Goal: Obtain resource: Download file/media

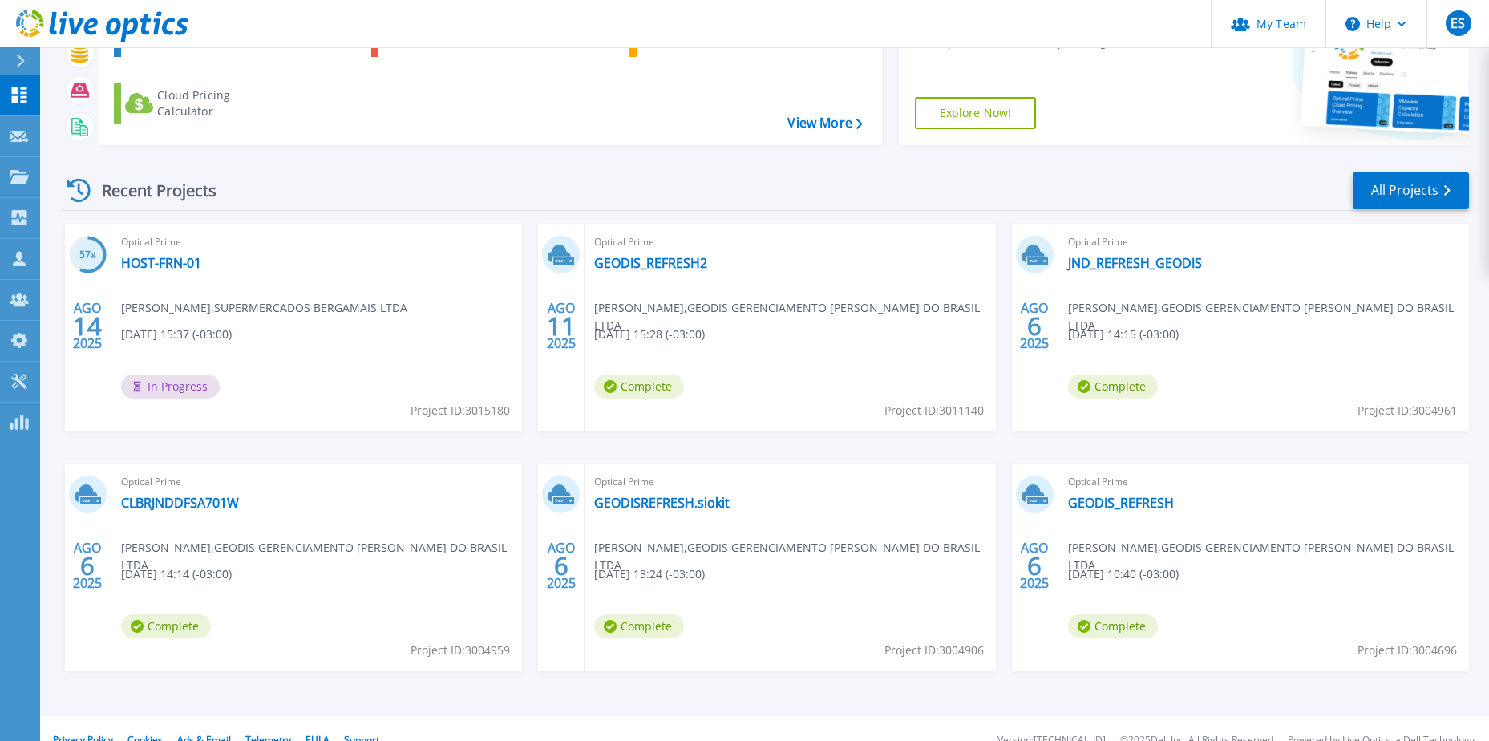
scroll to position [148, 0]
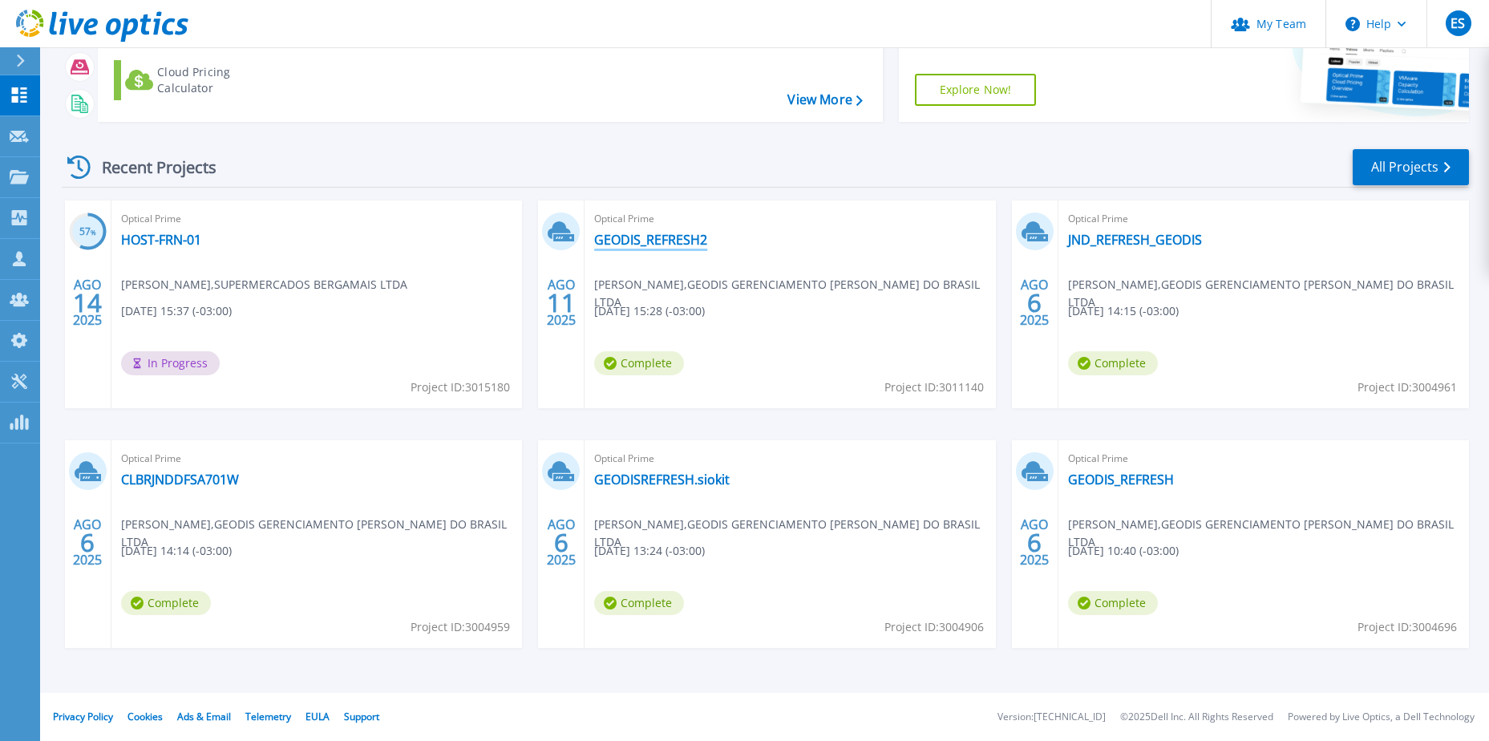
click at [639, 242] on link "GEODIS_REFRESH2" at bounding box center [650, 240] width 113 height 16
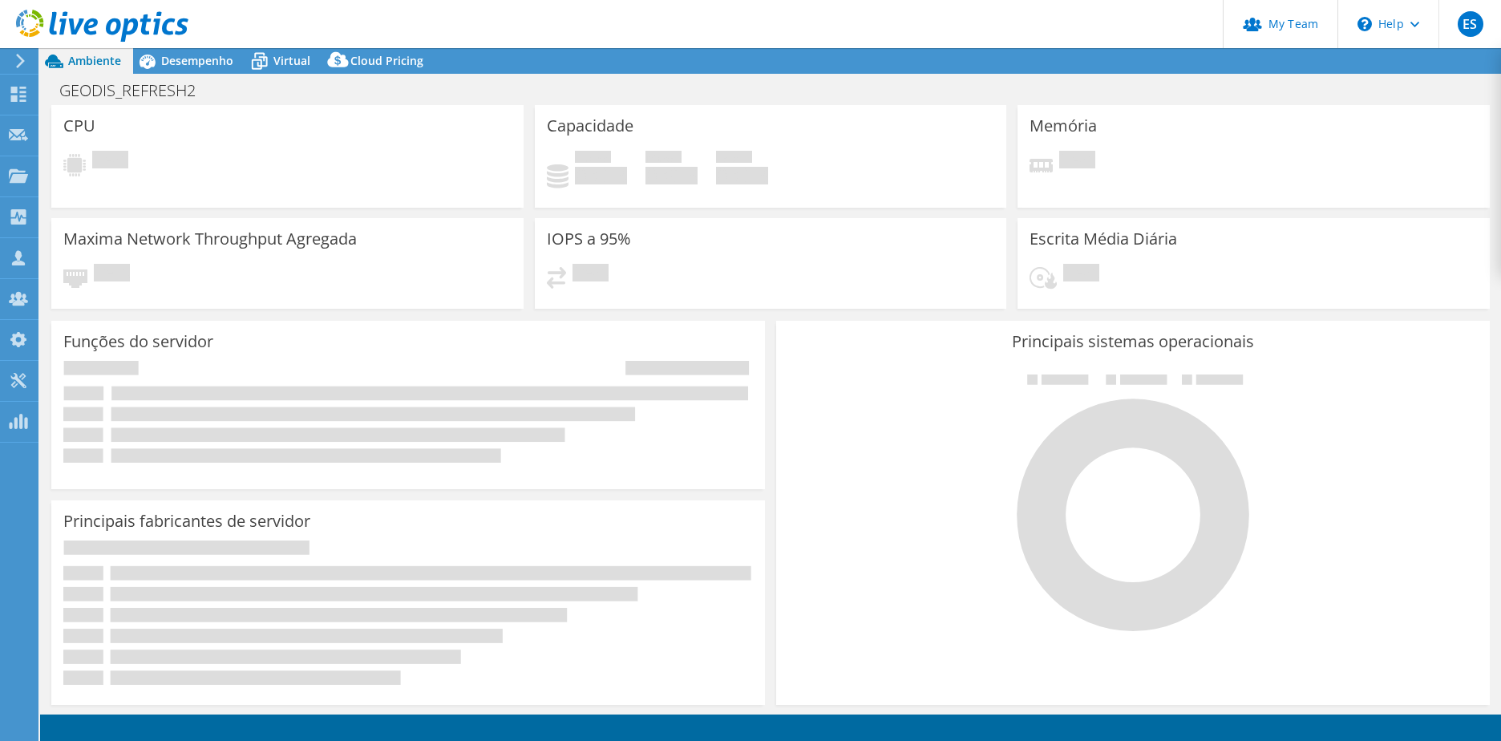
select select "USD"
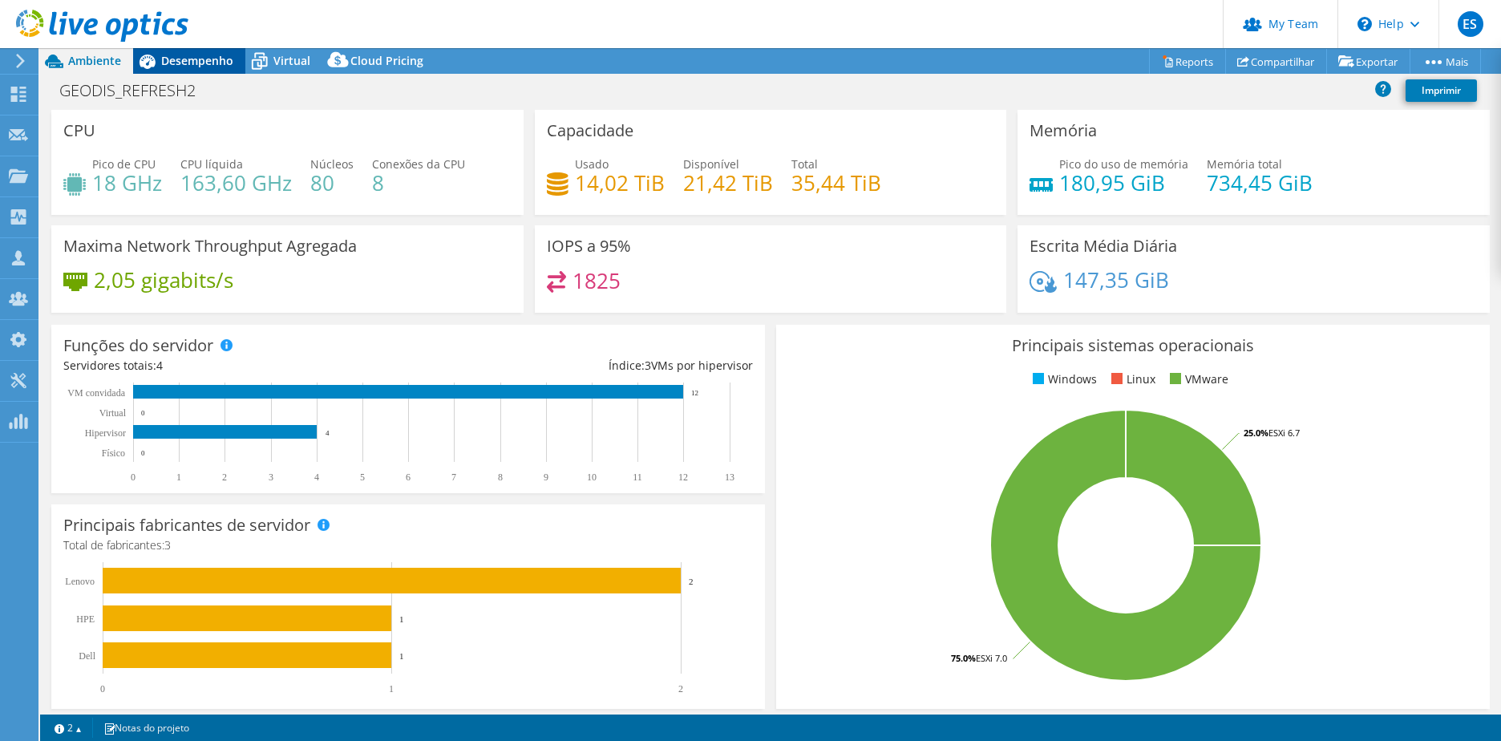
click at [220, 57] on span "Desempenho" at bounding box center [197, 60] width 72 height 15
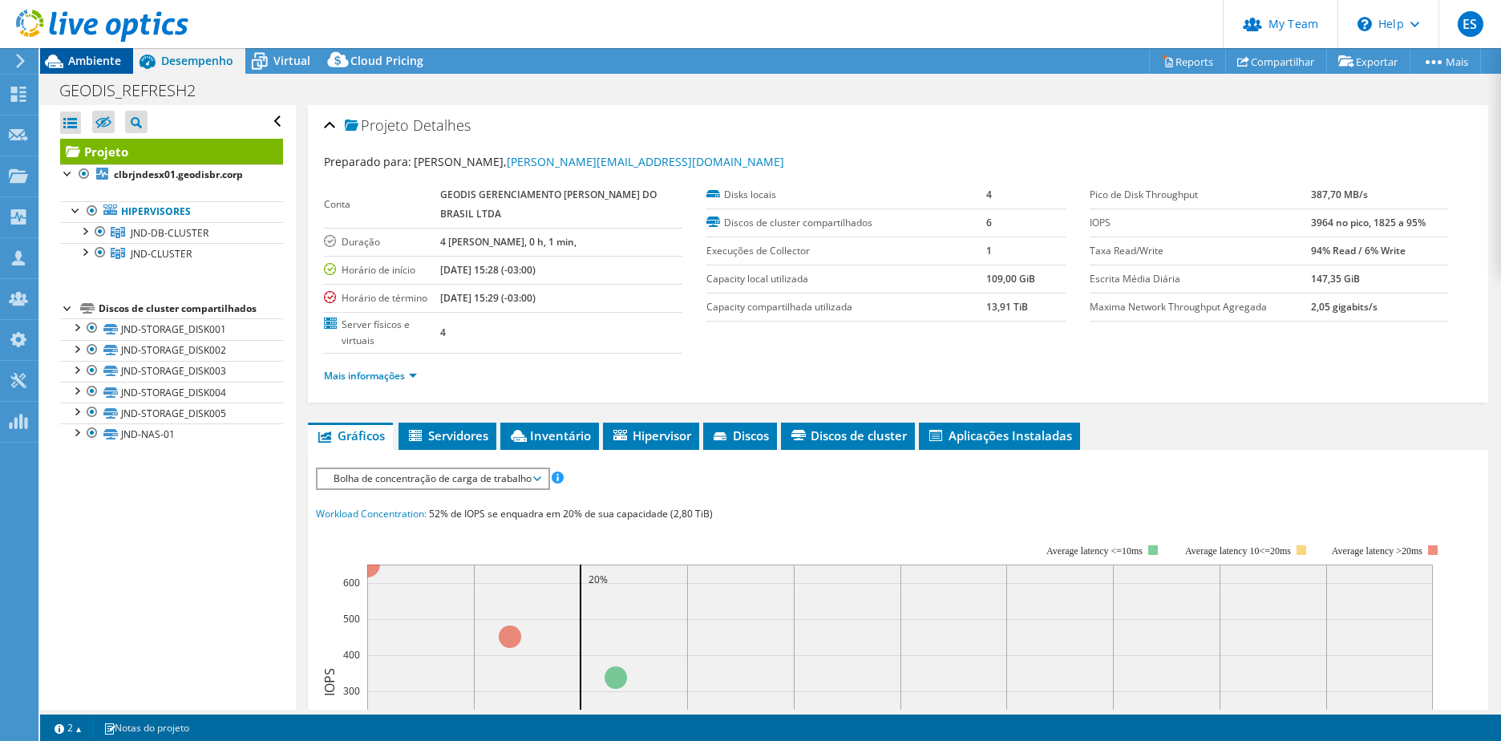
click at [93, 59] on span "Ambiente" at bounding box center [94, 60] width 53 height 15
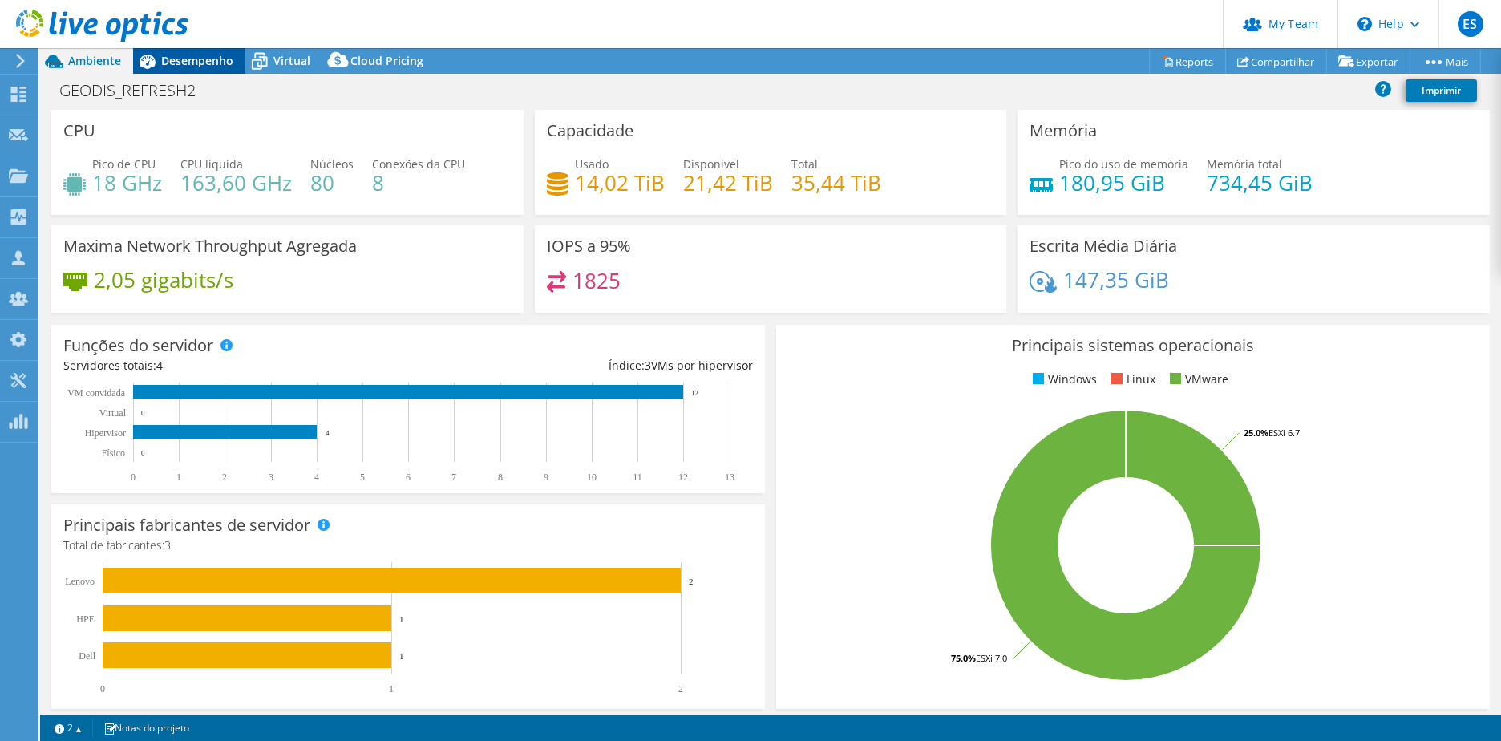
click at [191, 60] on span "Desempenho" at bounding box center [197, 60] width 72 height 15
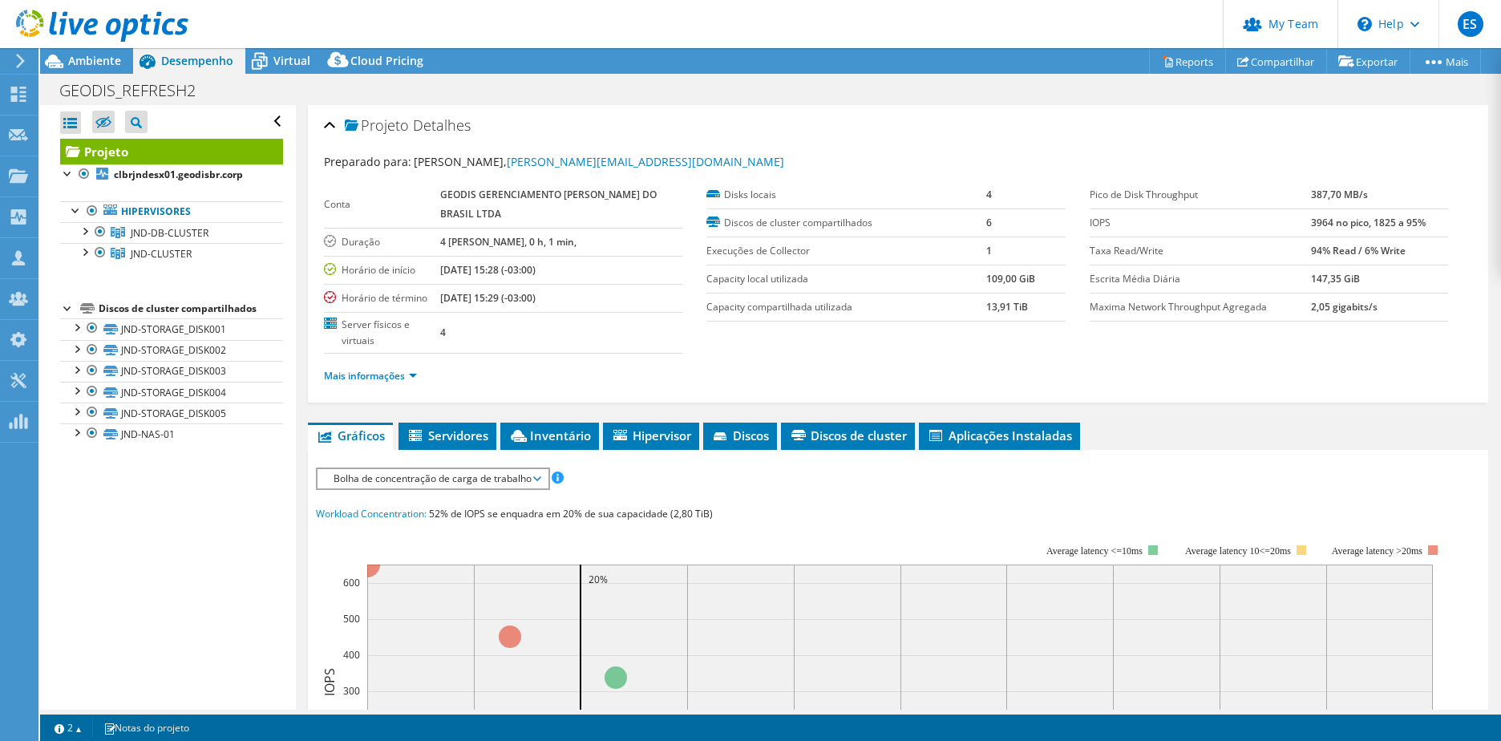
click at [103, 52] on div at bounding box center [94, 27] width 188 height 54
click at [95, 233] on div at bounding box center [100, 231] width 16 height 19
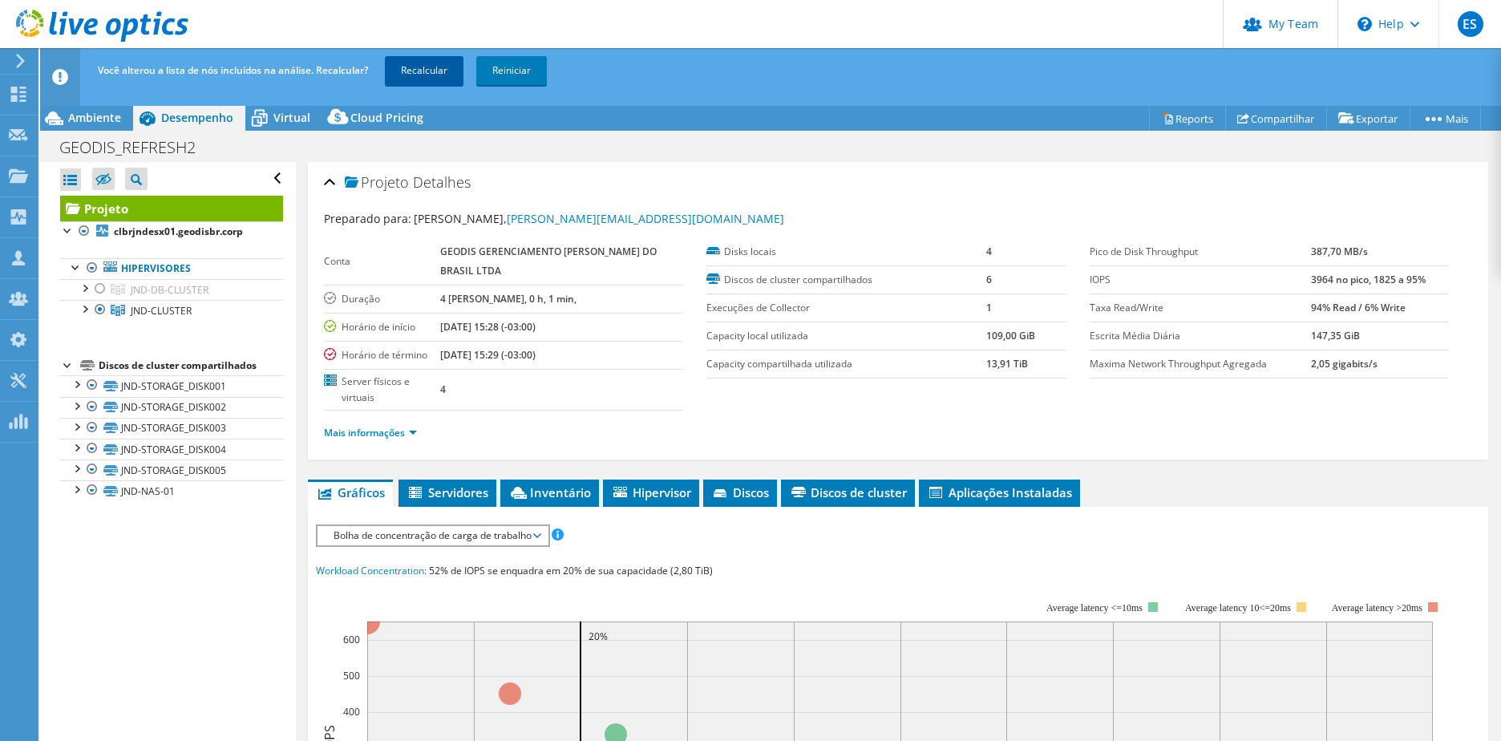
click at [428, 74] on link "Recalcular" at bounding box center [424, 70] width 79 height 29
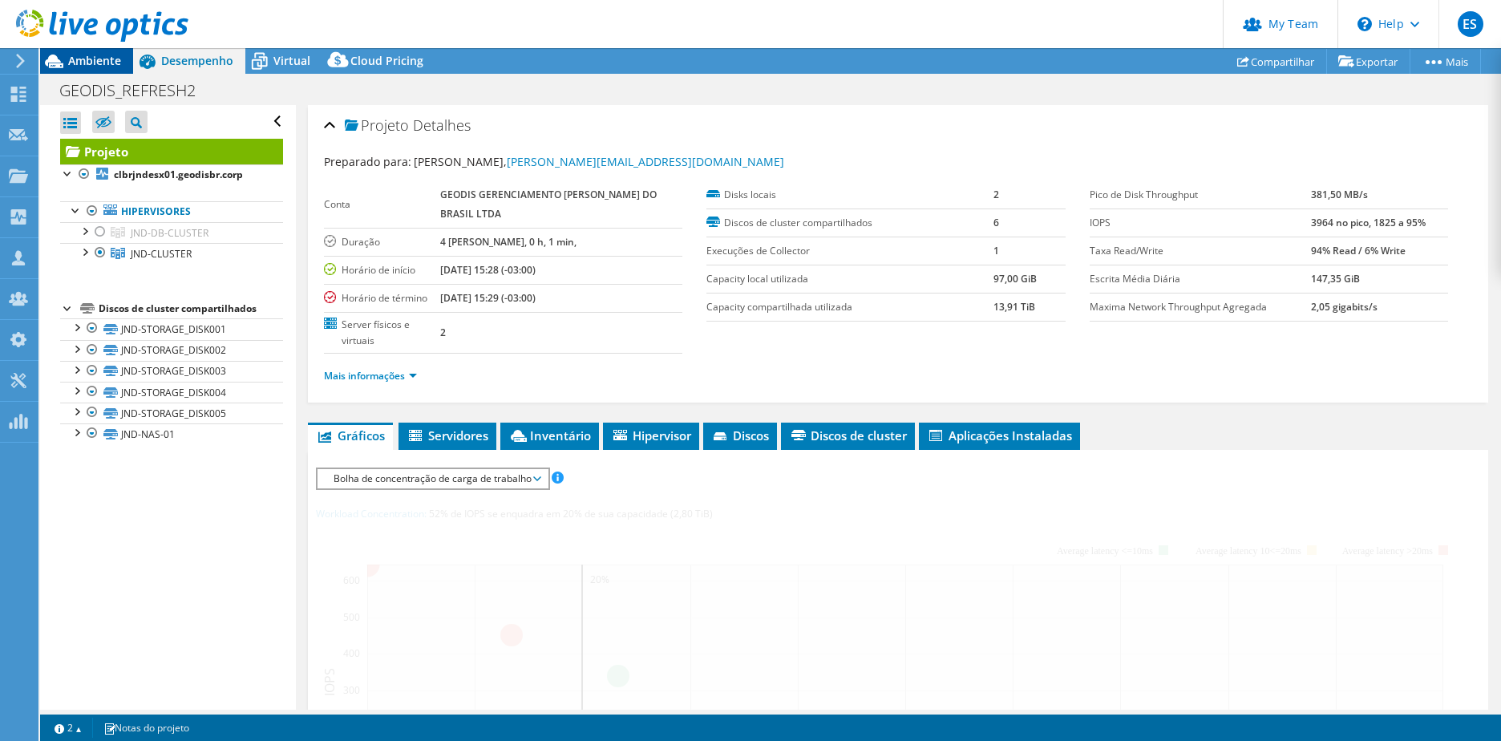
click at [114, 63] on span "Ambiente" at bounding box center [94, 60] width 53 height 15
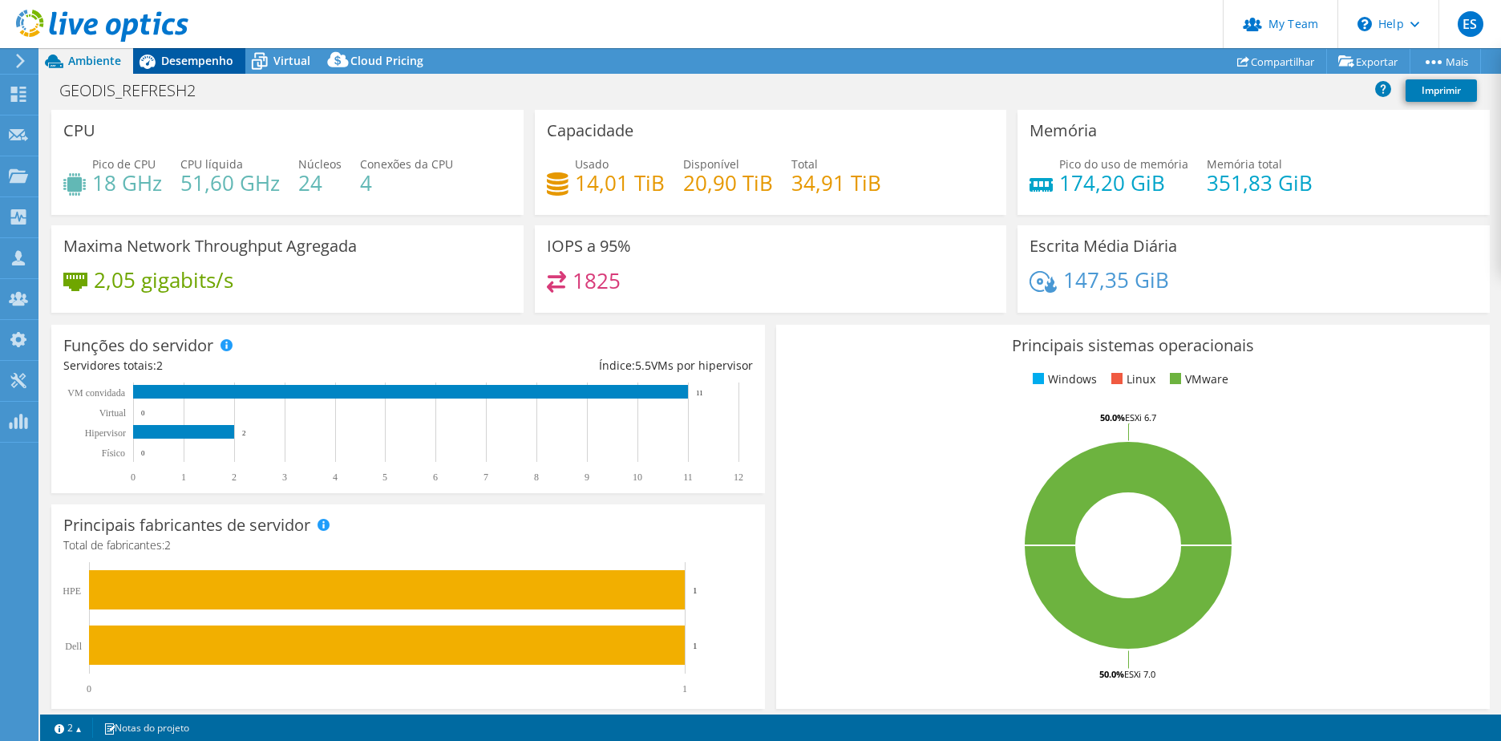
click at [176, 61] on span "Desempenho" at bounding box center [197, 60] width 72 height 15
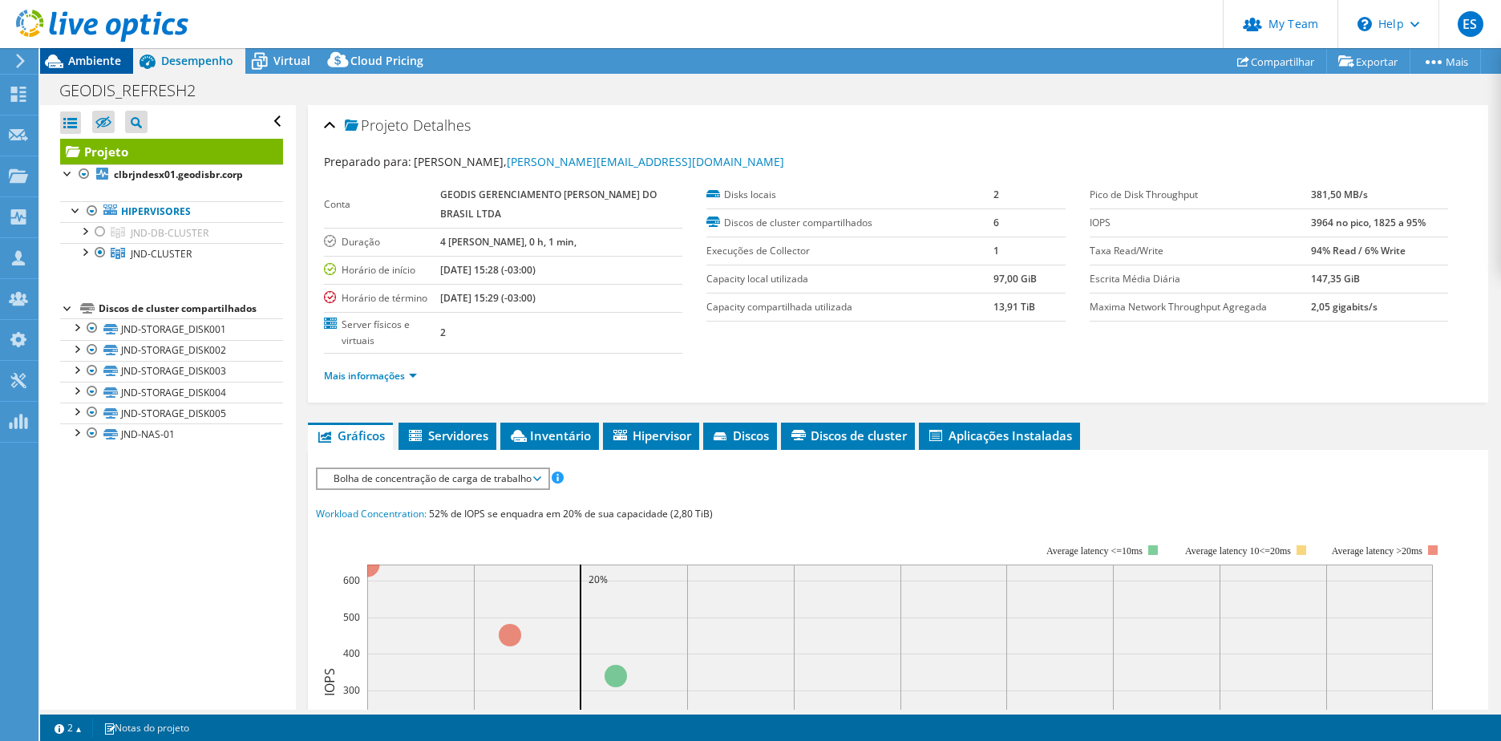
click at [101, 67] on span "Ambiente" at bounding box center [94, 60] width 53 height 15
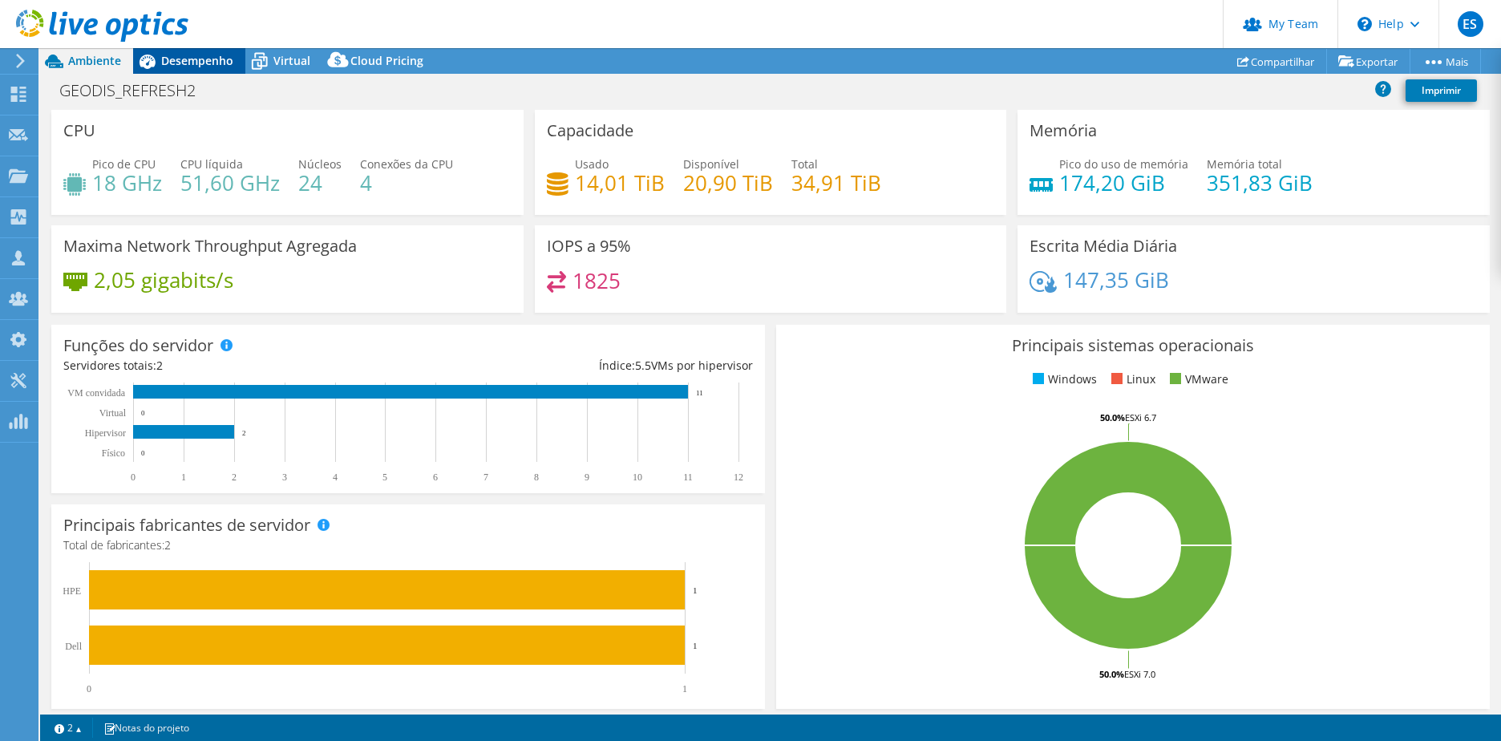
click at [138, 63] on icon at bounding box center [147, 61] width 28 height 28
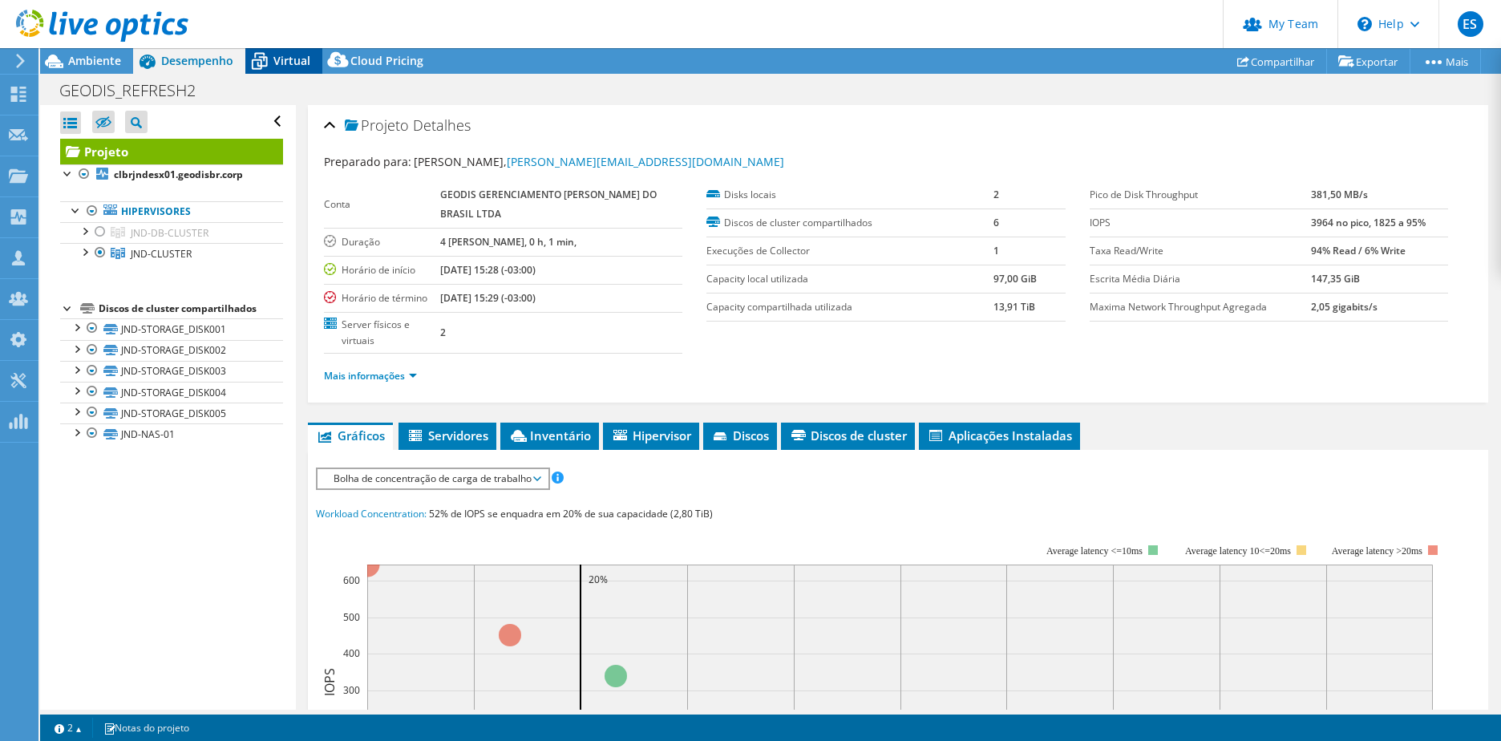
click at [265, 62] on icon at bounding box center [259, 61] width 28 height 28
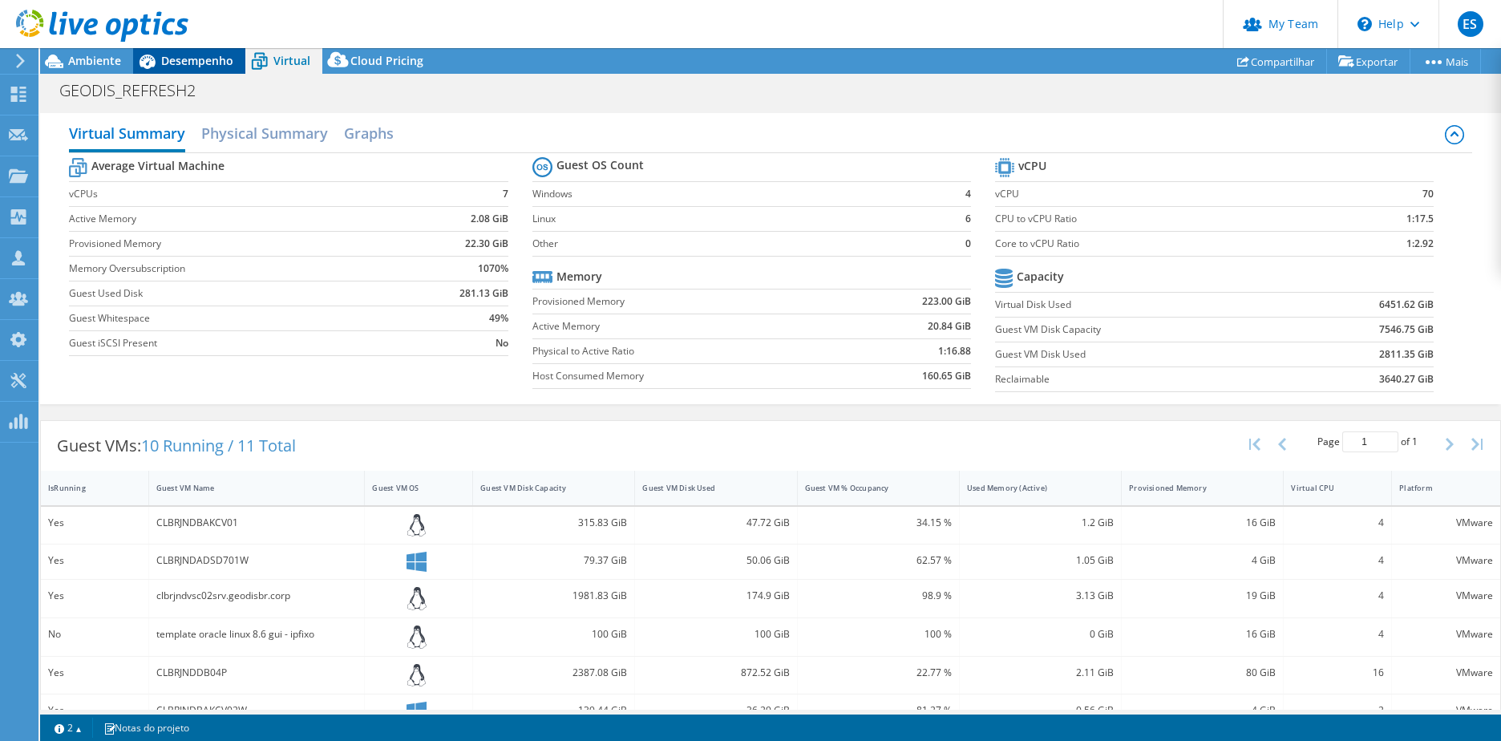
click at [195, 62] on span "Desempenho" at bounding box center [197, 60] width 72 height 15
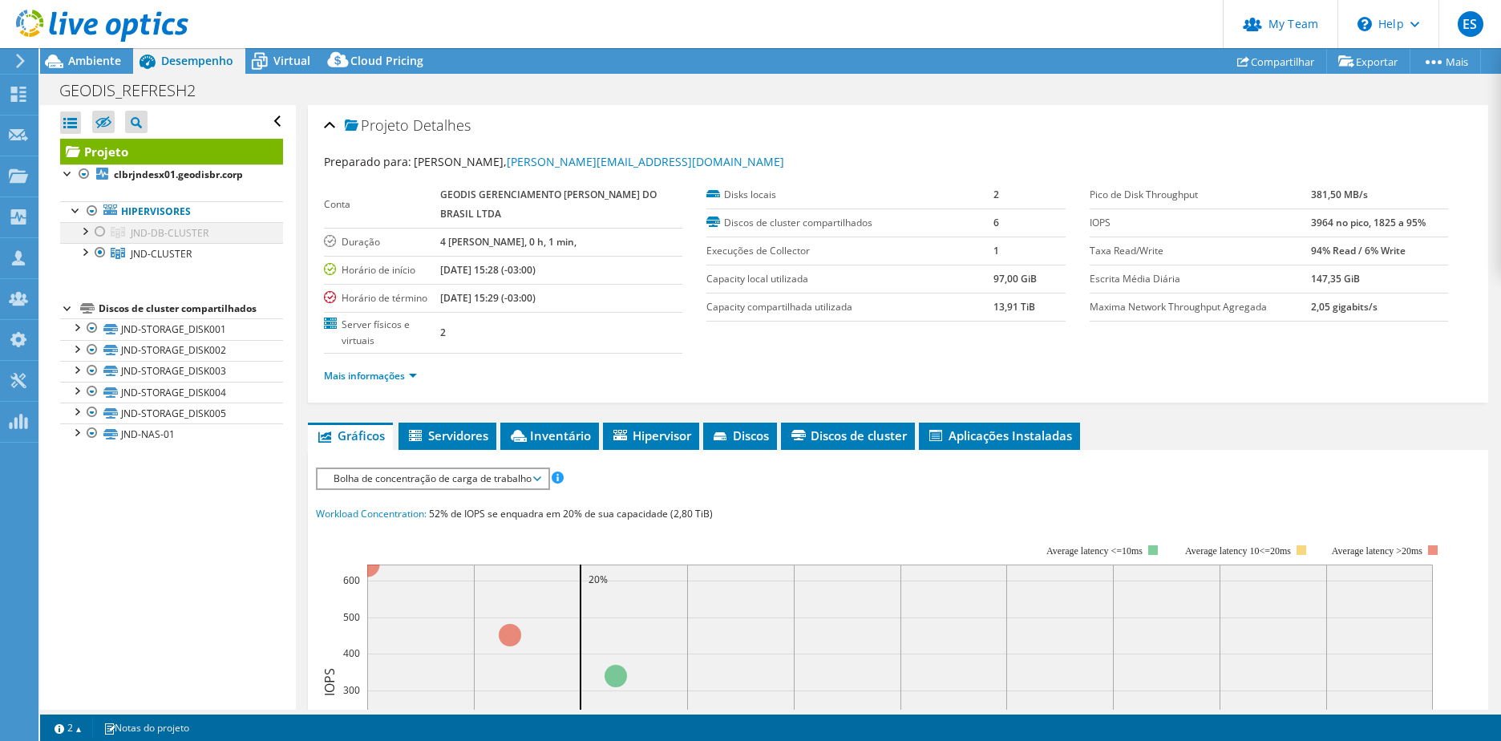
click at [99, 230] on div at bounding box center [100, 231] width 16 height 19
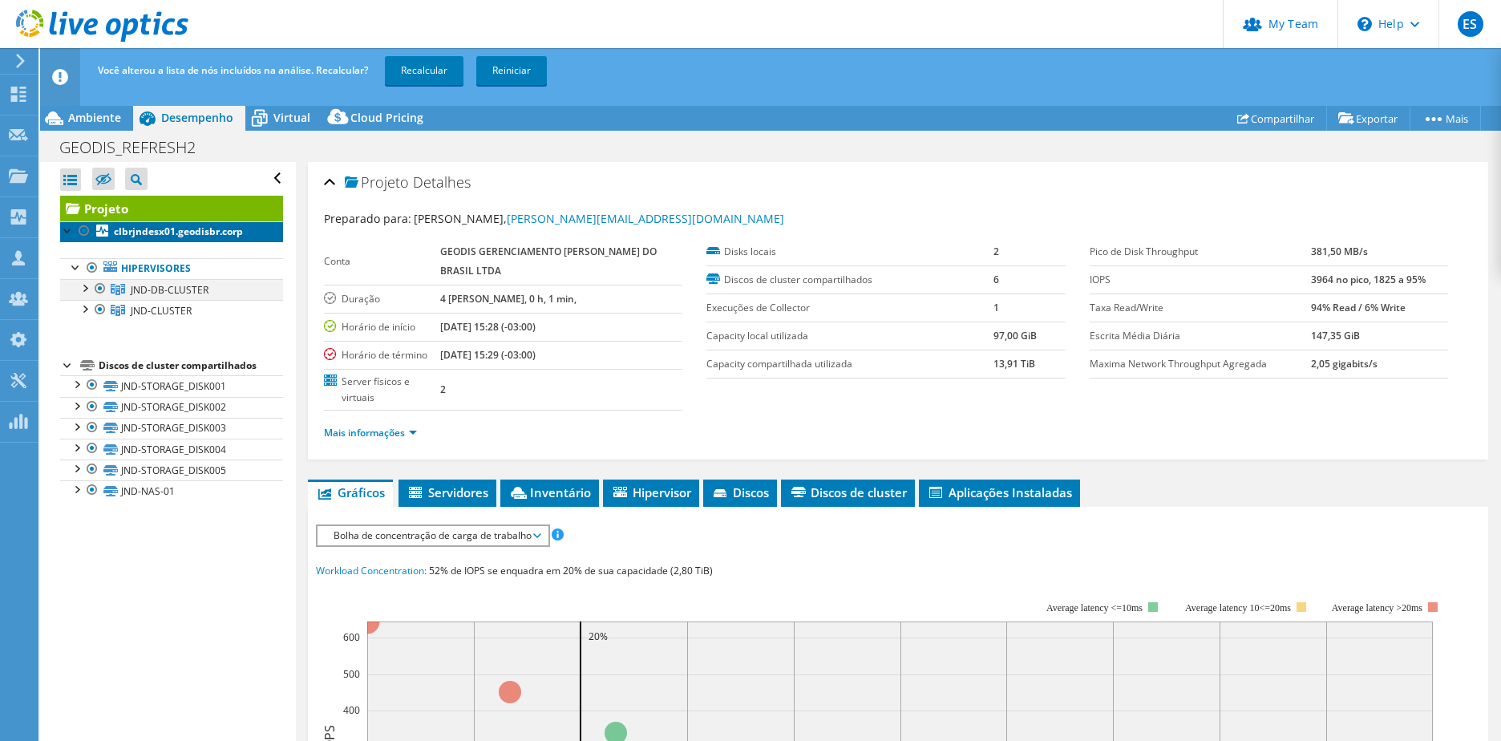
click at [99, 230] on icon at bounding box center [102, 230] width 12 height 12
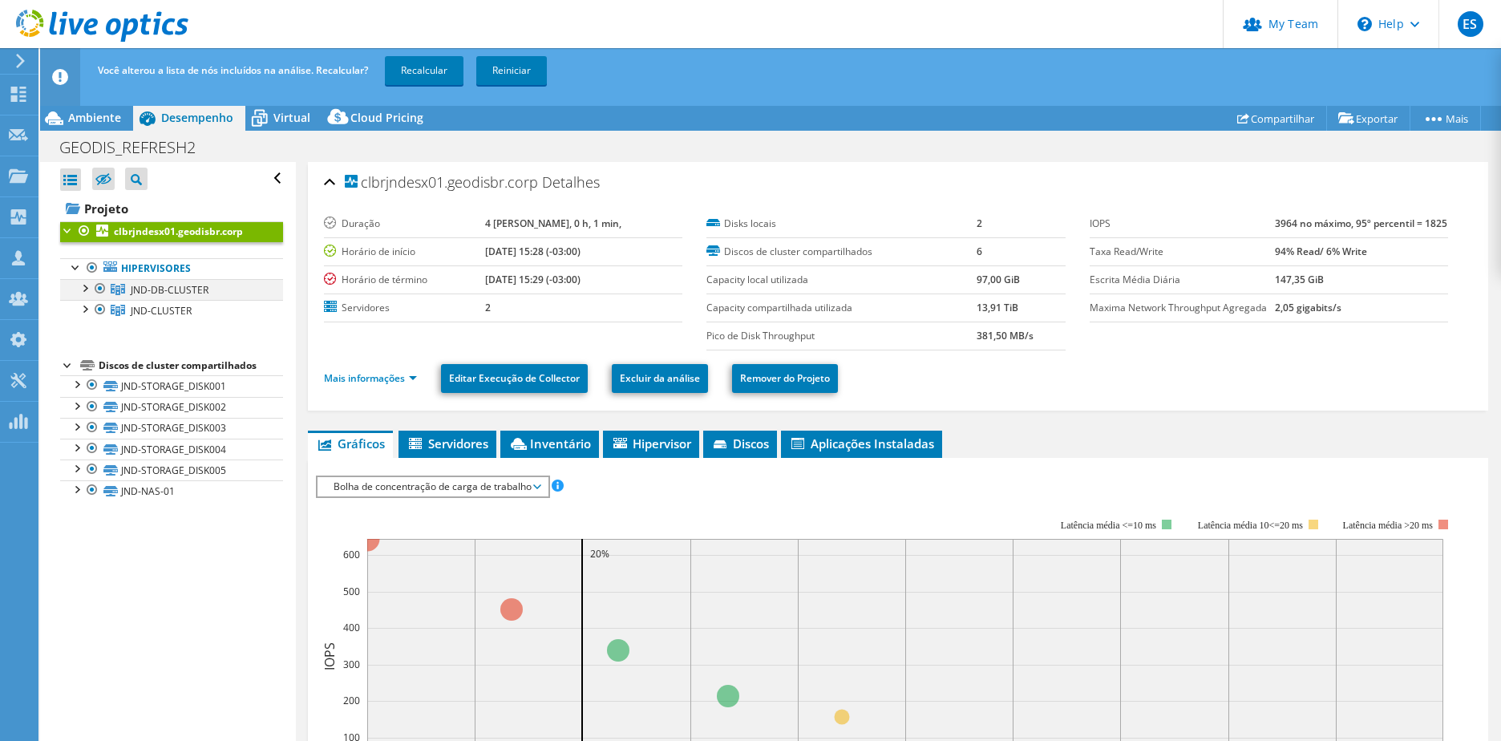
click at [100, 282] on div at bounding box center [100, 288] width 16 height 19
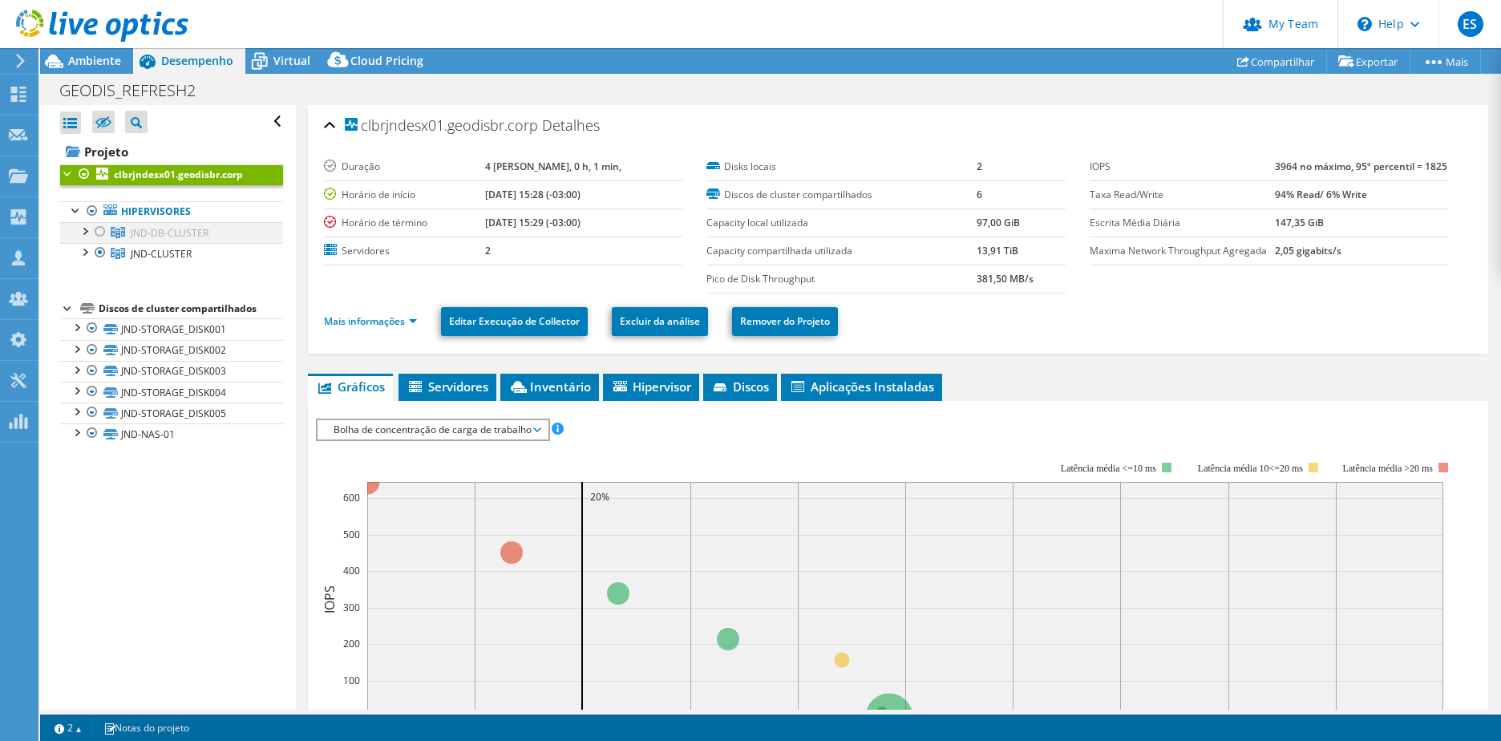
click at [85, 233] on div at bounding box center [84, 230] width 16 height 16
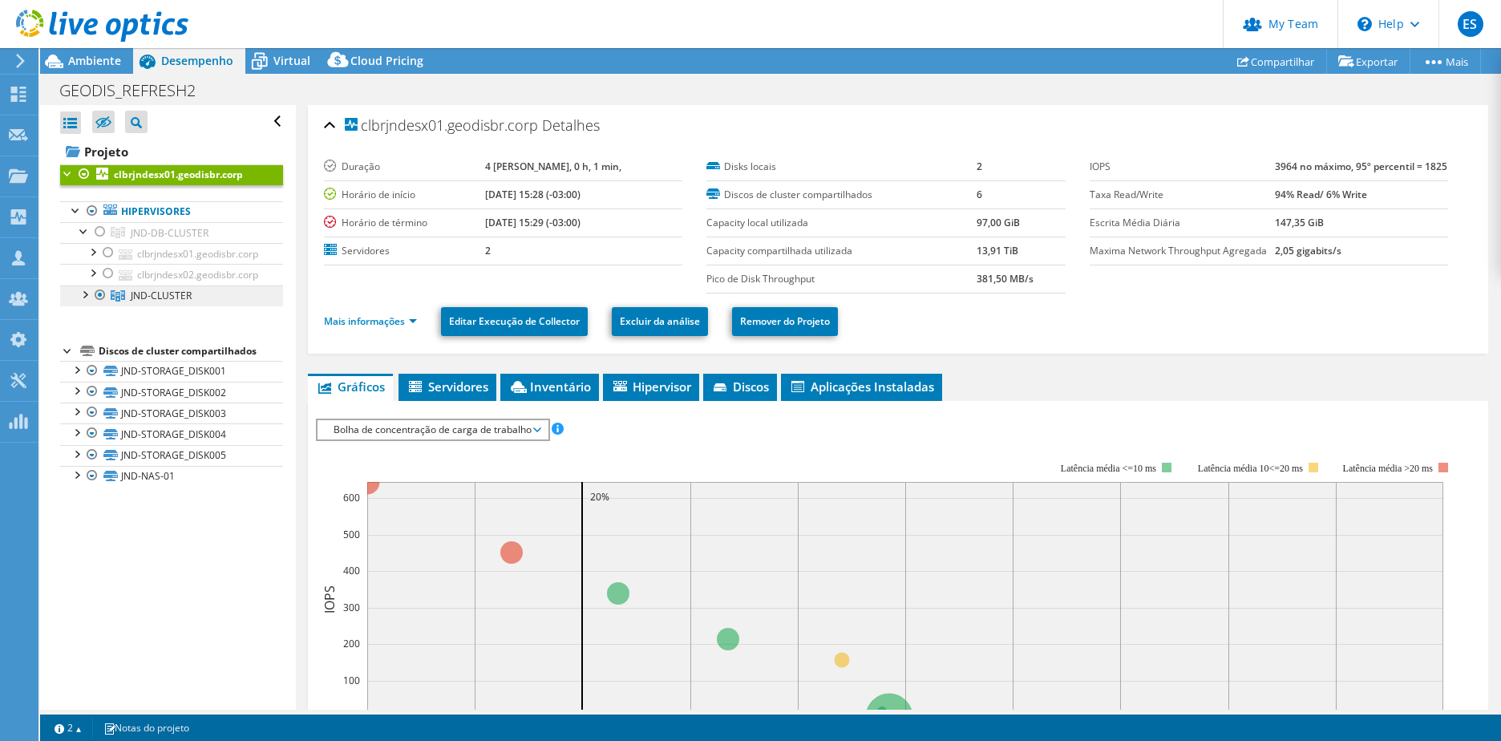
click at [148, 240] on span "JND-CLUSTER" at bounding box center [170, 233] width 78 height 14
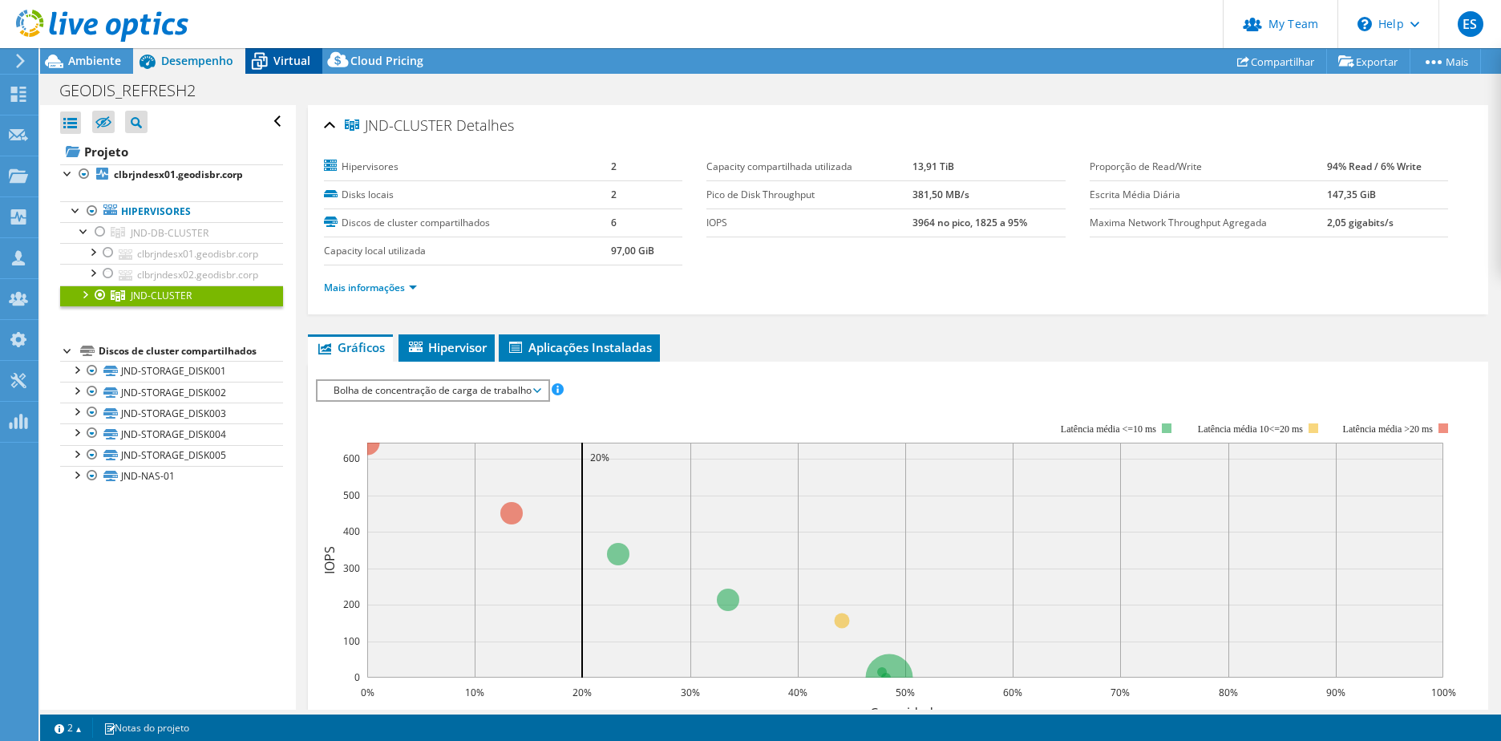
click at [300, 55] on span "Virtual" at bounding box center [291, 60] width 37 height 15
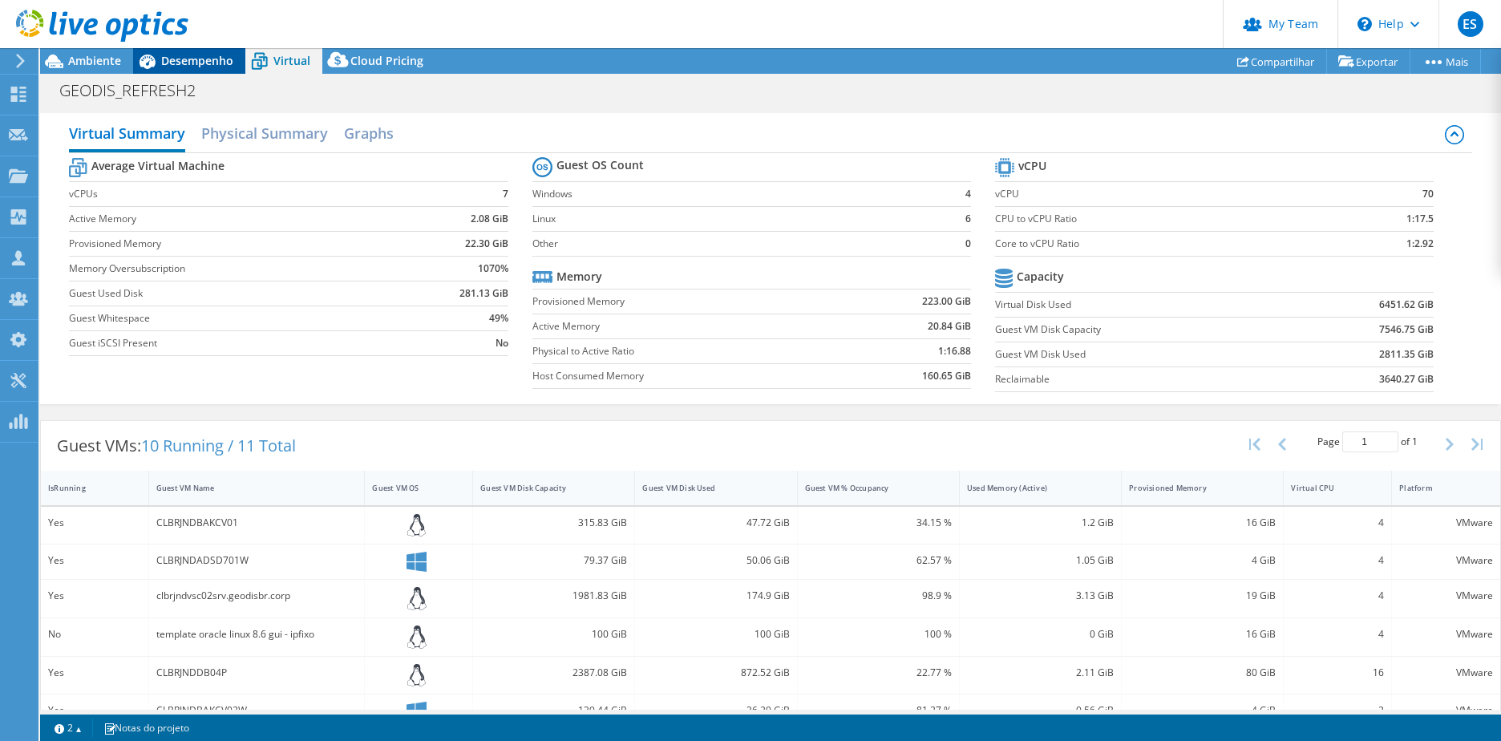
click at [206, 62] on span "Desempenho" at bounding box center [197, 60] width 72 height 15
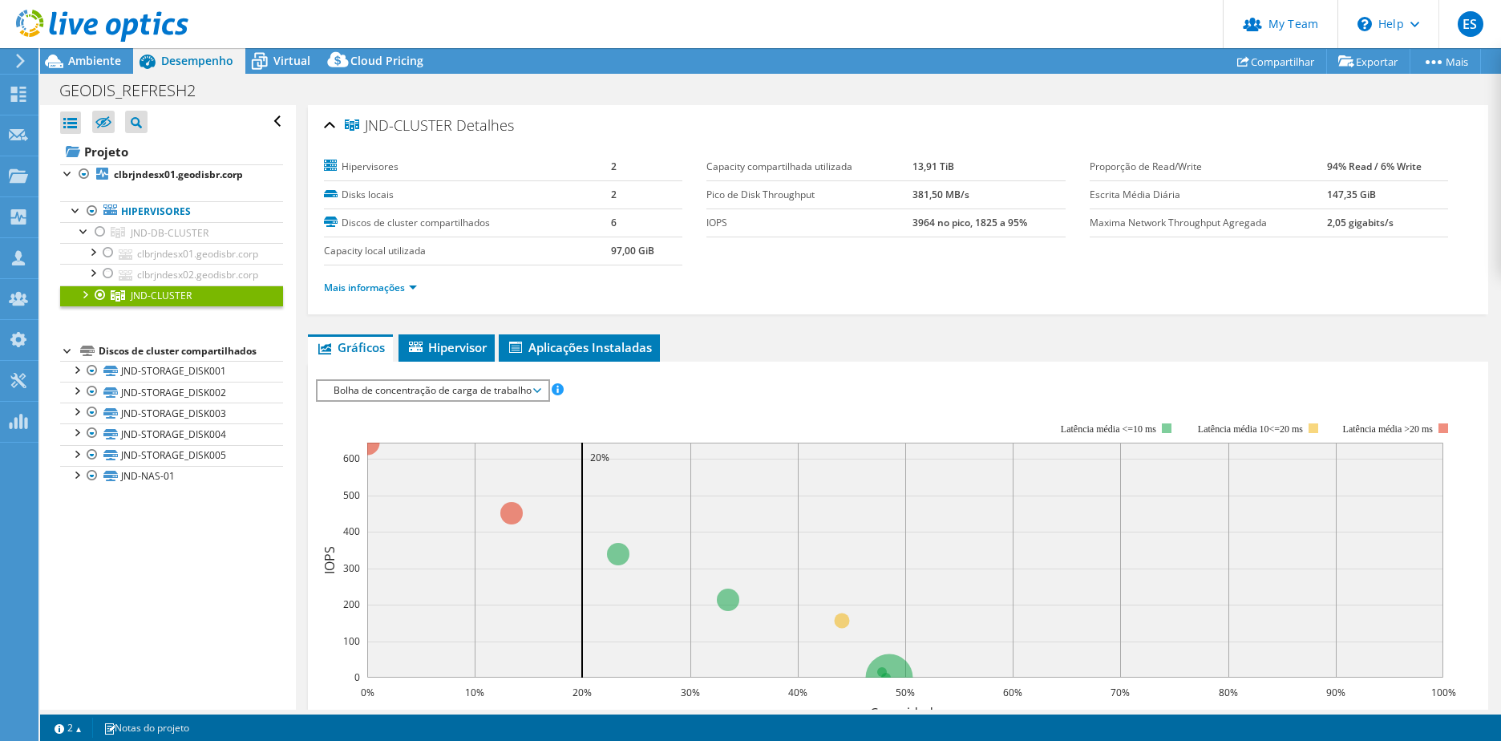
click at [95, 295] on div at bounding box center [100, 294] width 16 height 19
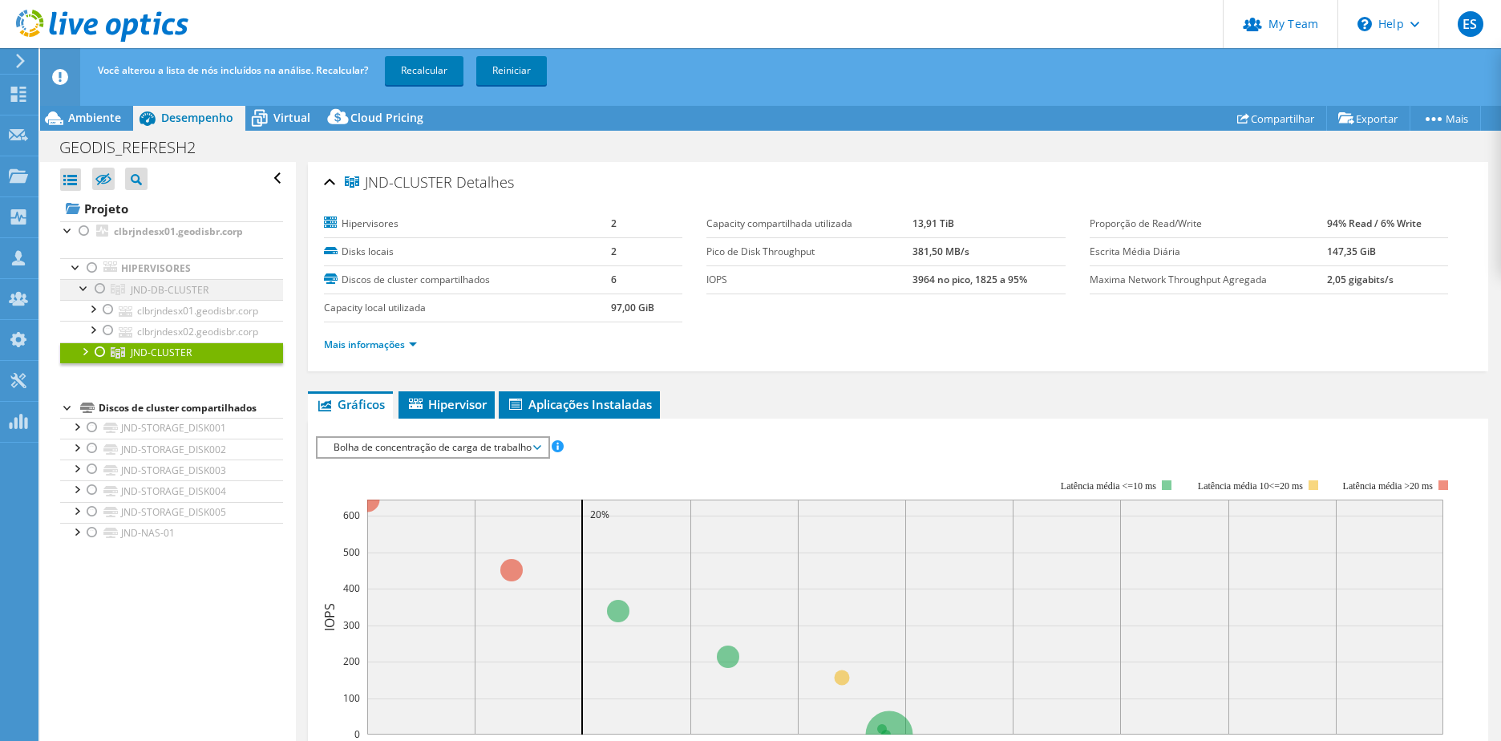
click at [91, 293] on div at bounding box center [84, 287] width 16 height 16
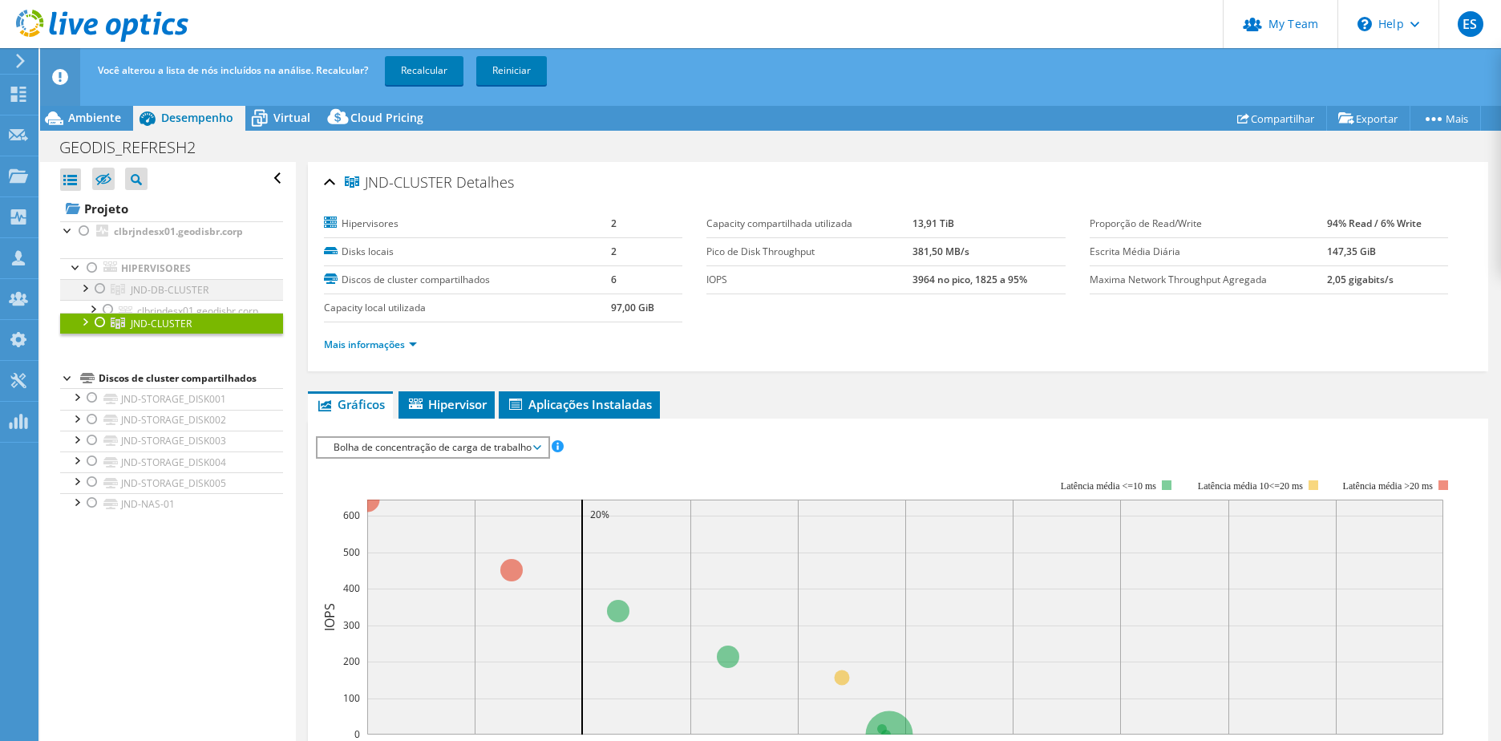
click at [98, 289] on div at bounding box center [100, 288] width 16 height 19
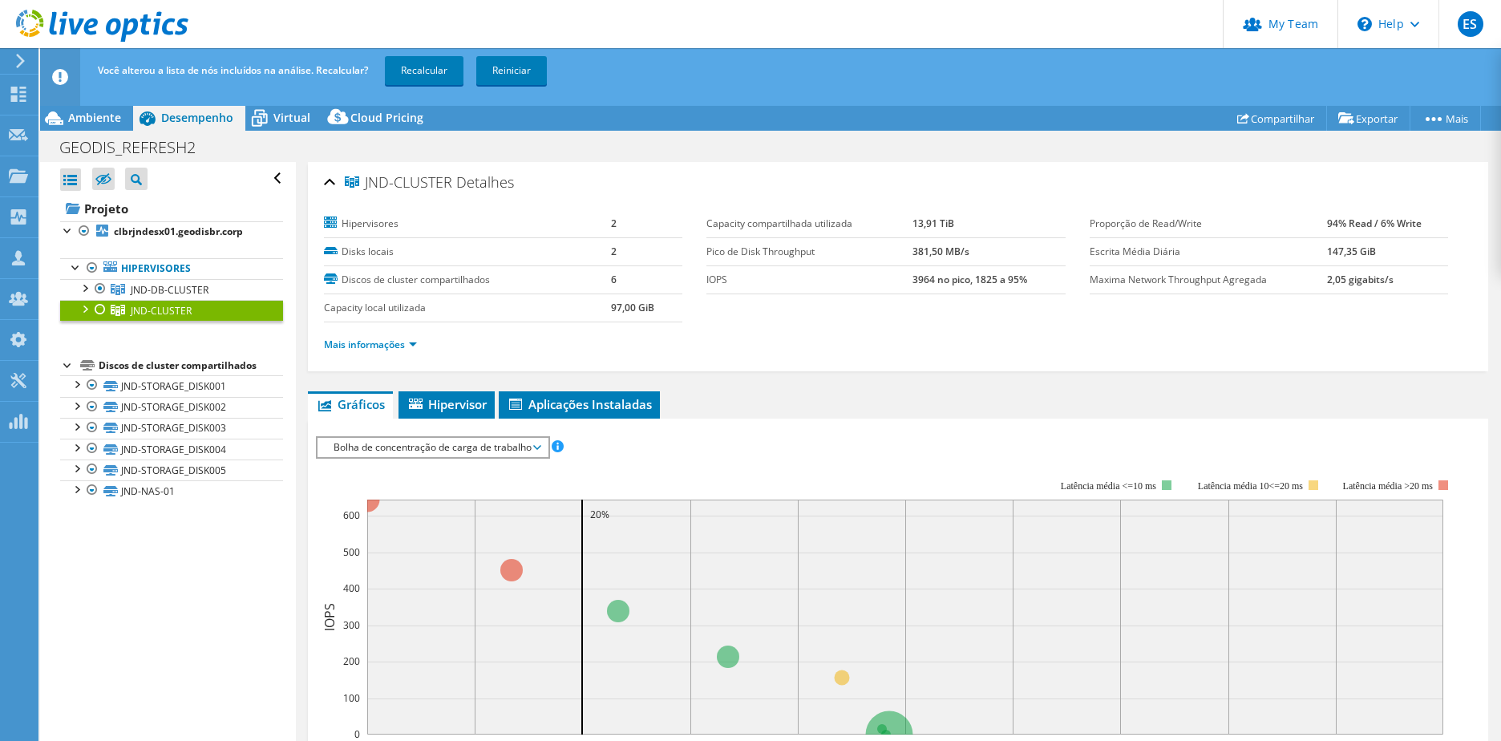
click at [103, 313] on div at bounding box center [100, 309] width 16 height 19
click at [102, 288] on div at bounding box center [100, 288] width 16 height 19
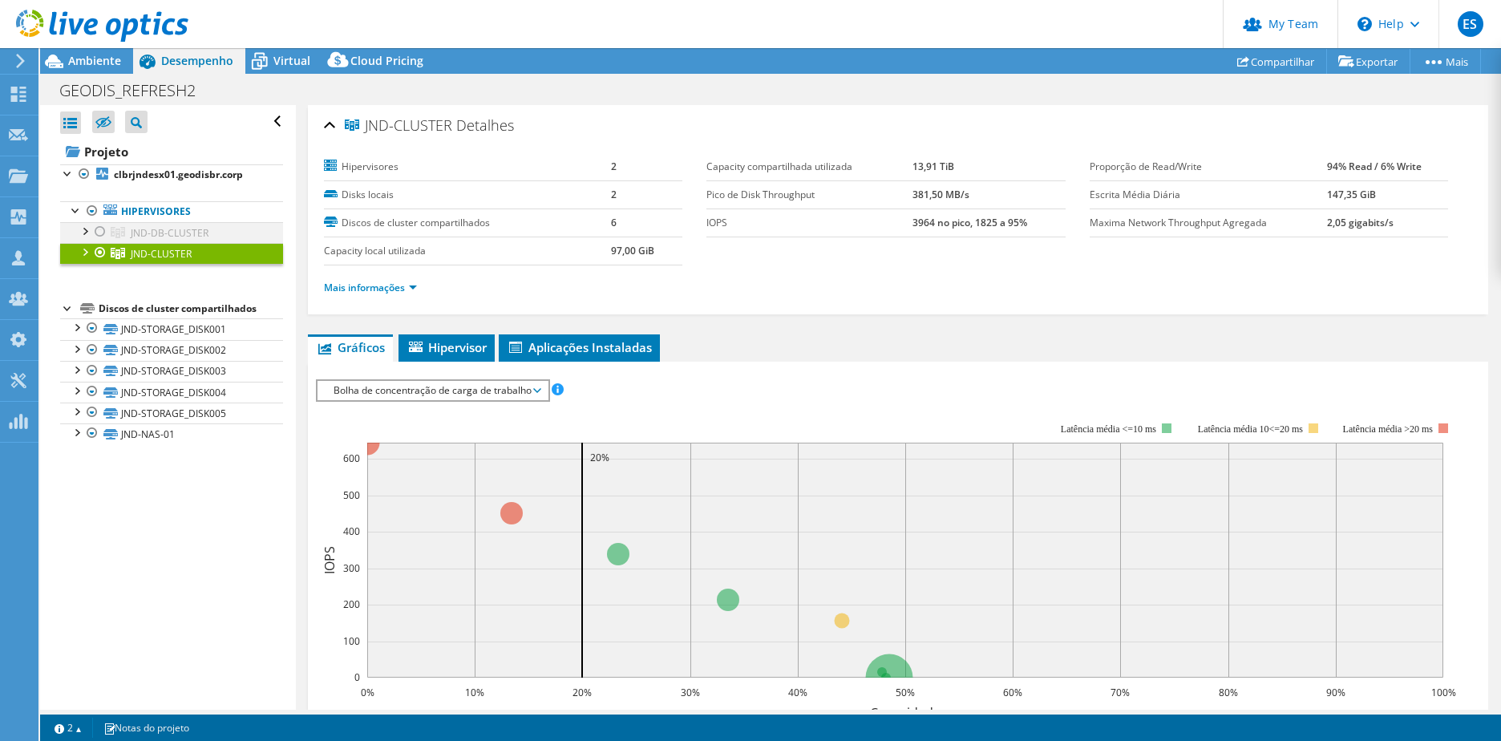
click at [99, 230] on div at bounding box center [100, 231] width 16 height 19
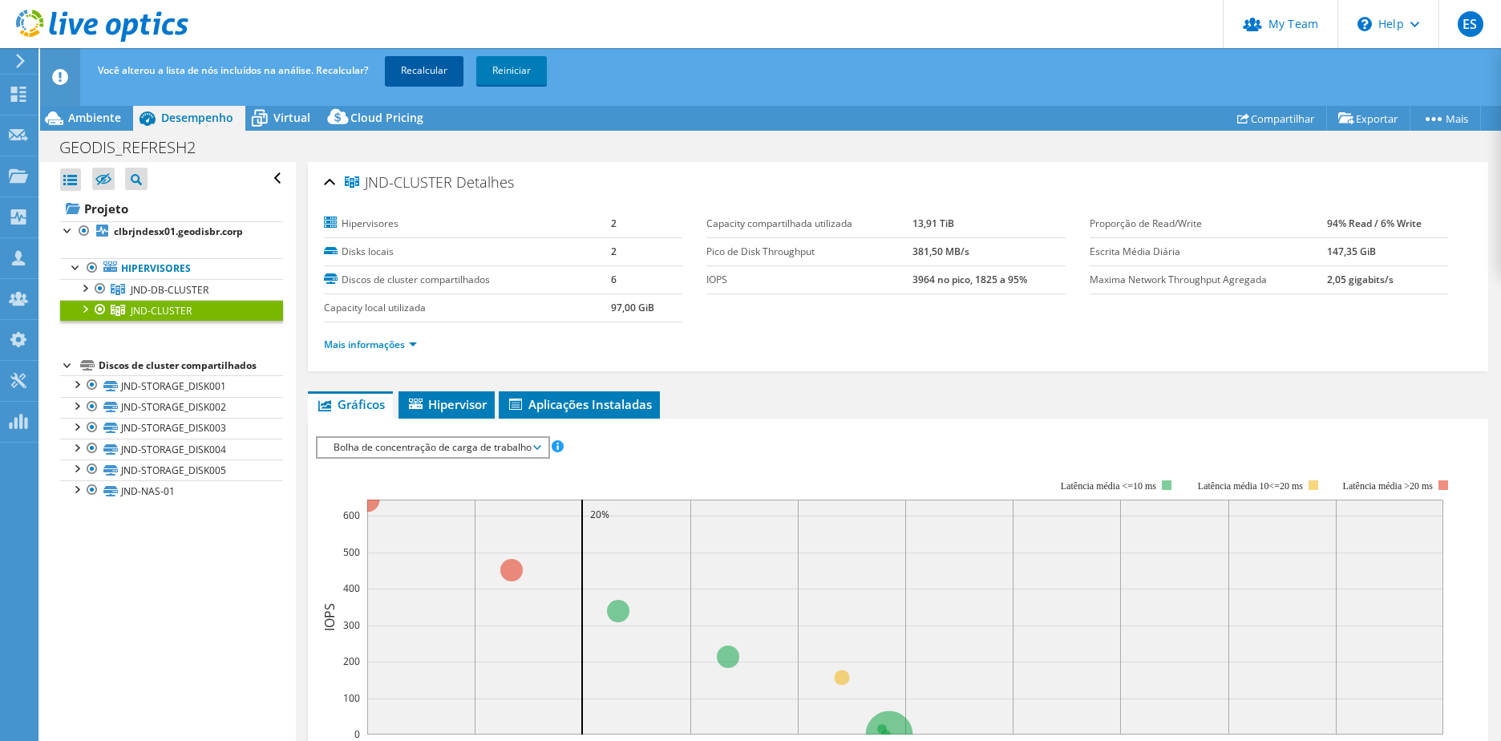
click at [444, 75] on link "Recalcular" at bounding box center [424, 70] width 79 height 29
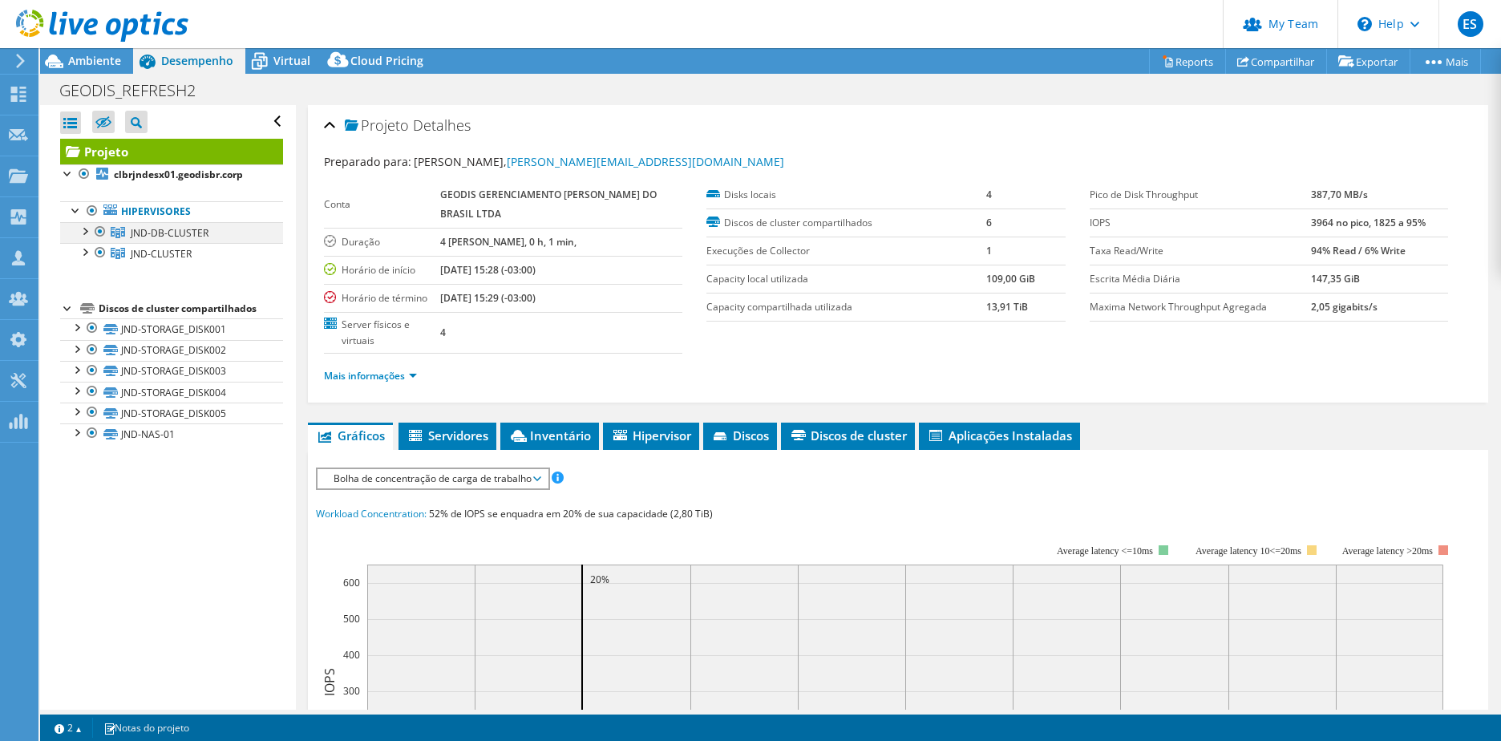
click at [103, 234] on div at bounding box center [100, 231] width 16 height 19
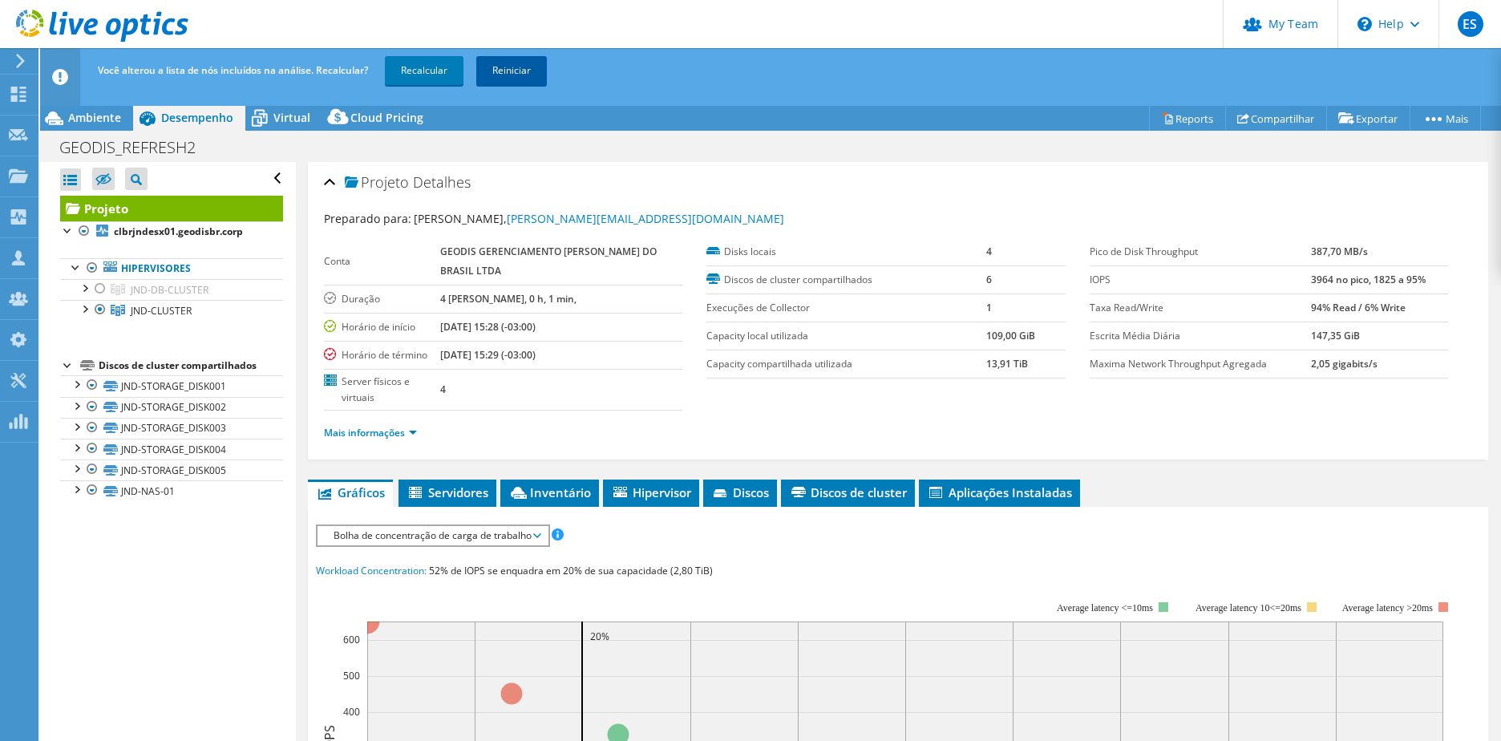
click at [524, 68] on link "Reiniciar" at bounding box center [511, 70] width 71 height 29
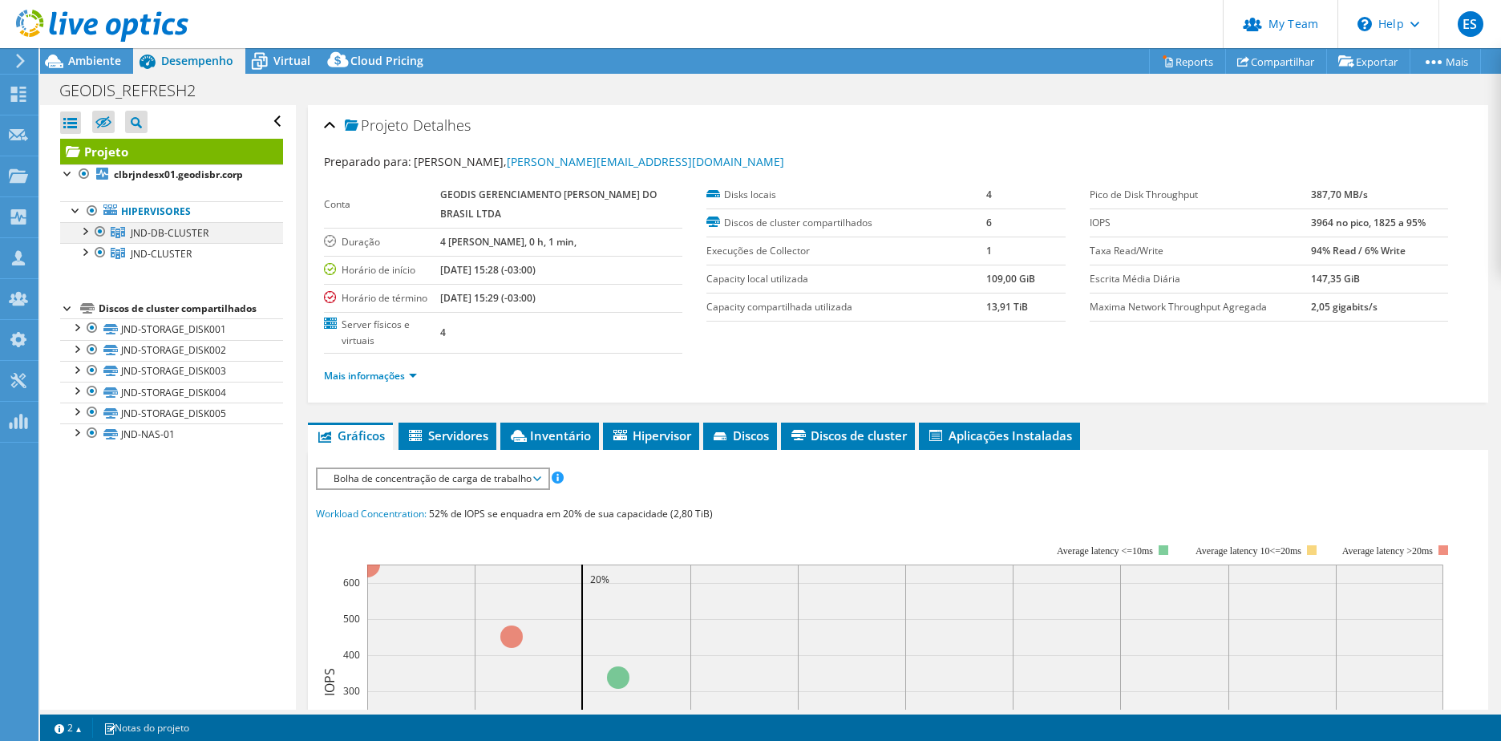
click at [91, 233] on div at bounding box center [84, 230] width 16 height 16
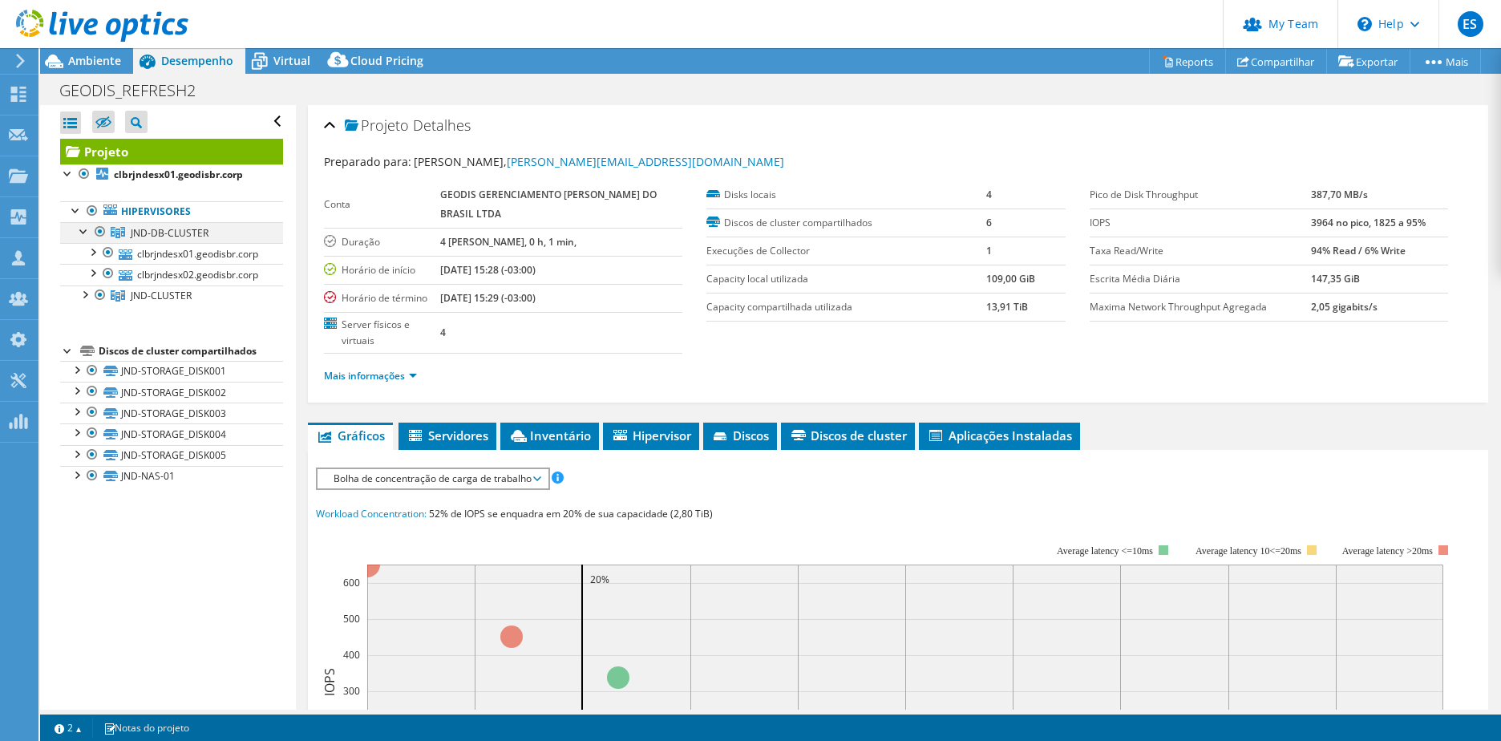
click at [105, 229] on div at bounding box center [100, 231] width 16 height 19
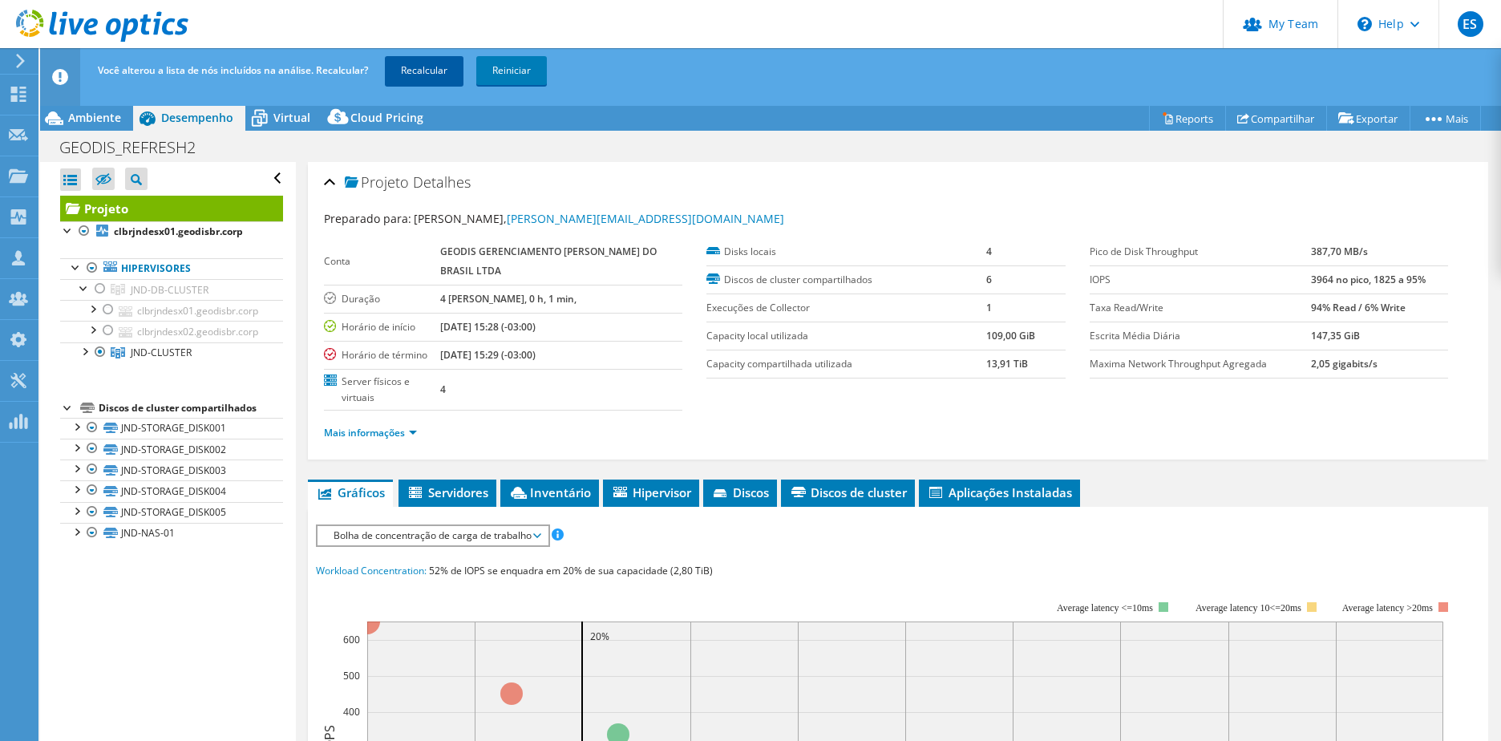
click at [430, 61] on link "Recalcular" at bounding box center [424, 70] width 79 height 29
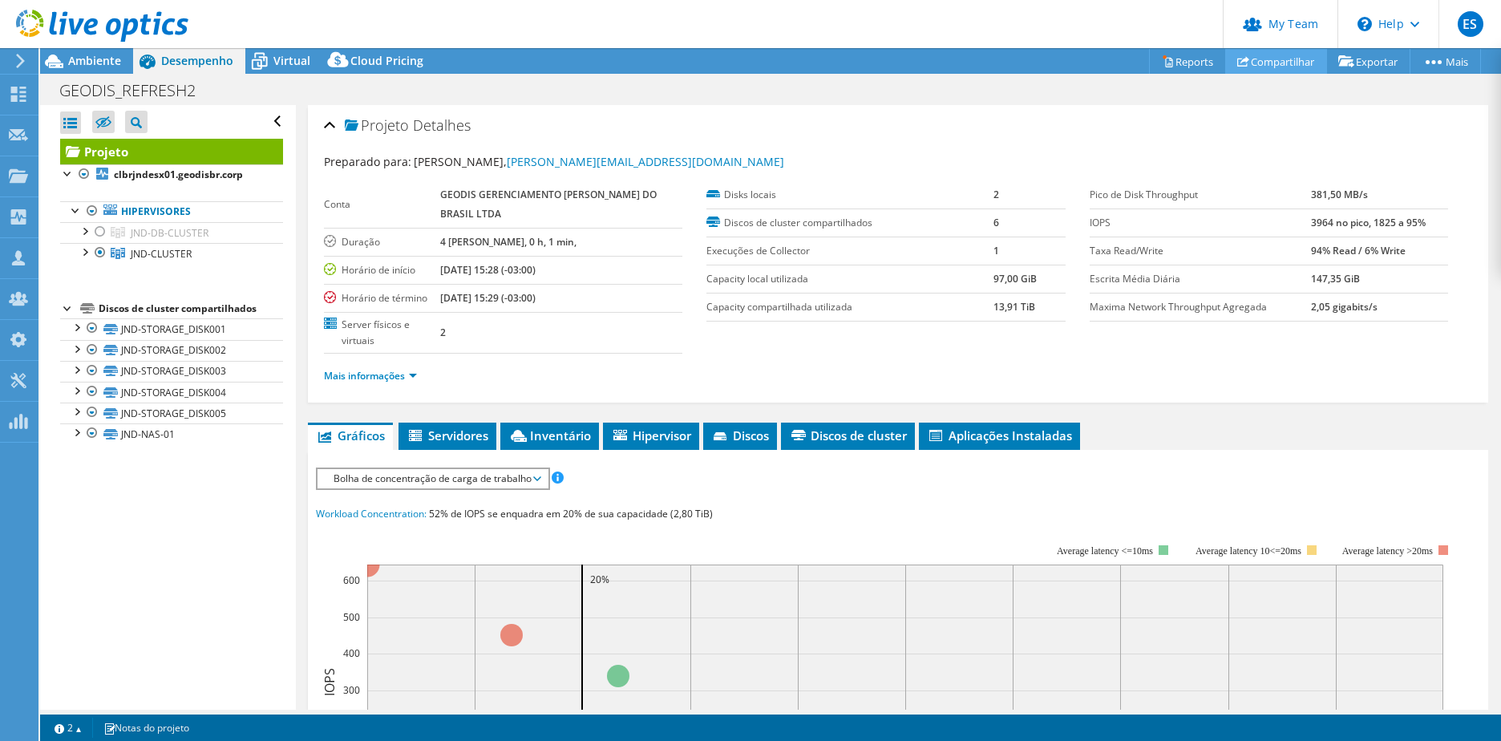
click at [1285, 59] on link "Compartilhar" at bounding box center [1276, 61] width 102 height 25
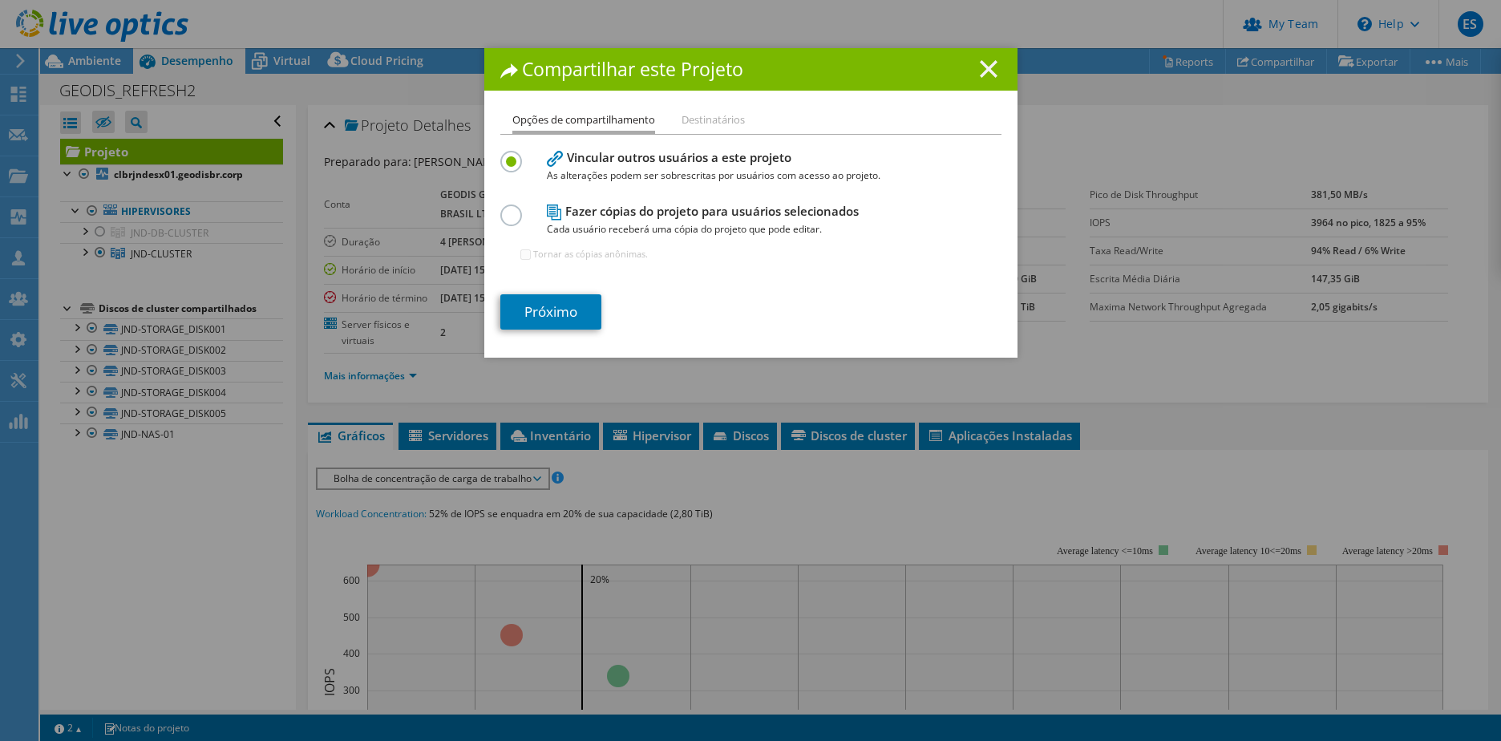
click at [985, 68] on line at bounding box center [989, 69] width 16 height 16
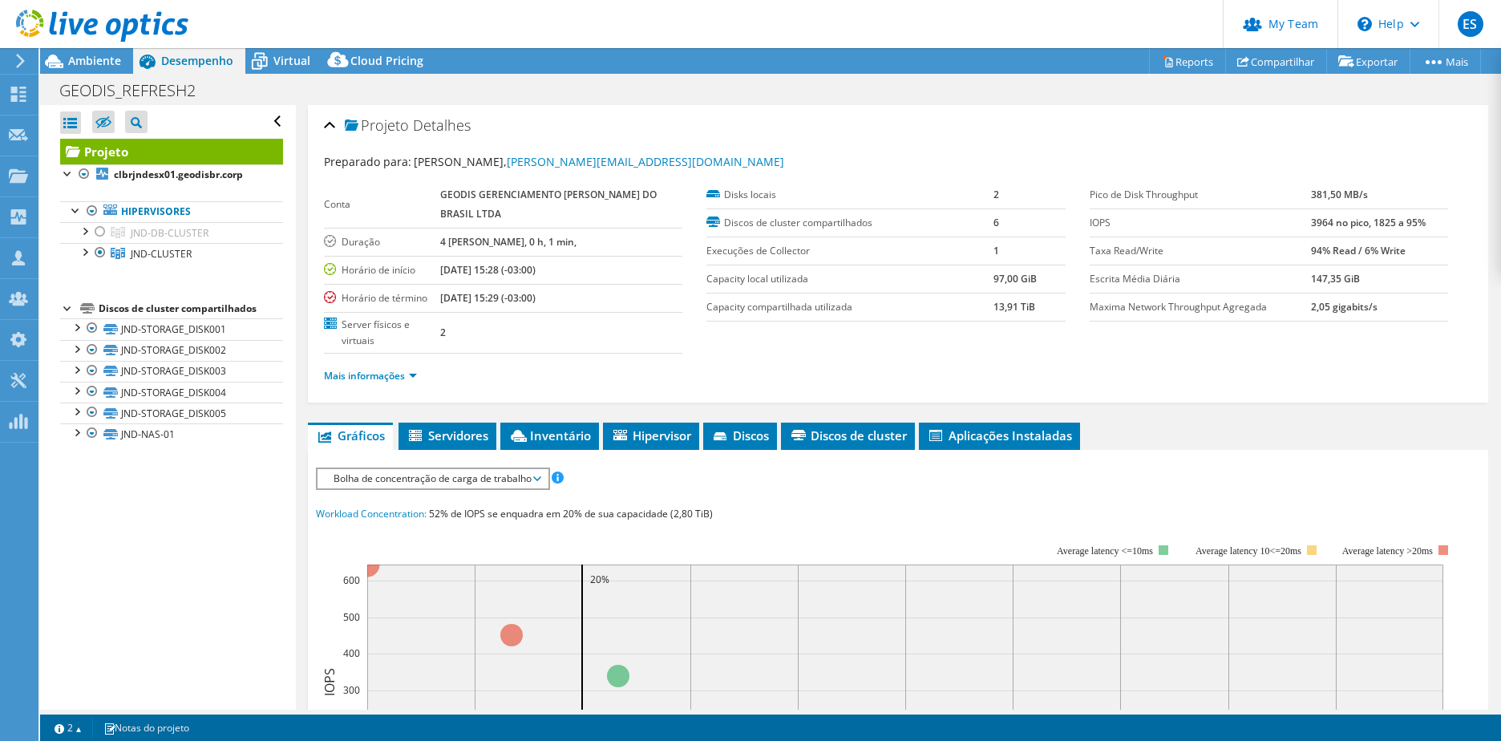
click at [543, 478] on span "Bolha de concentração de carga de trabalho" at bounding box center [432, 478] width 230 height 19
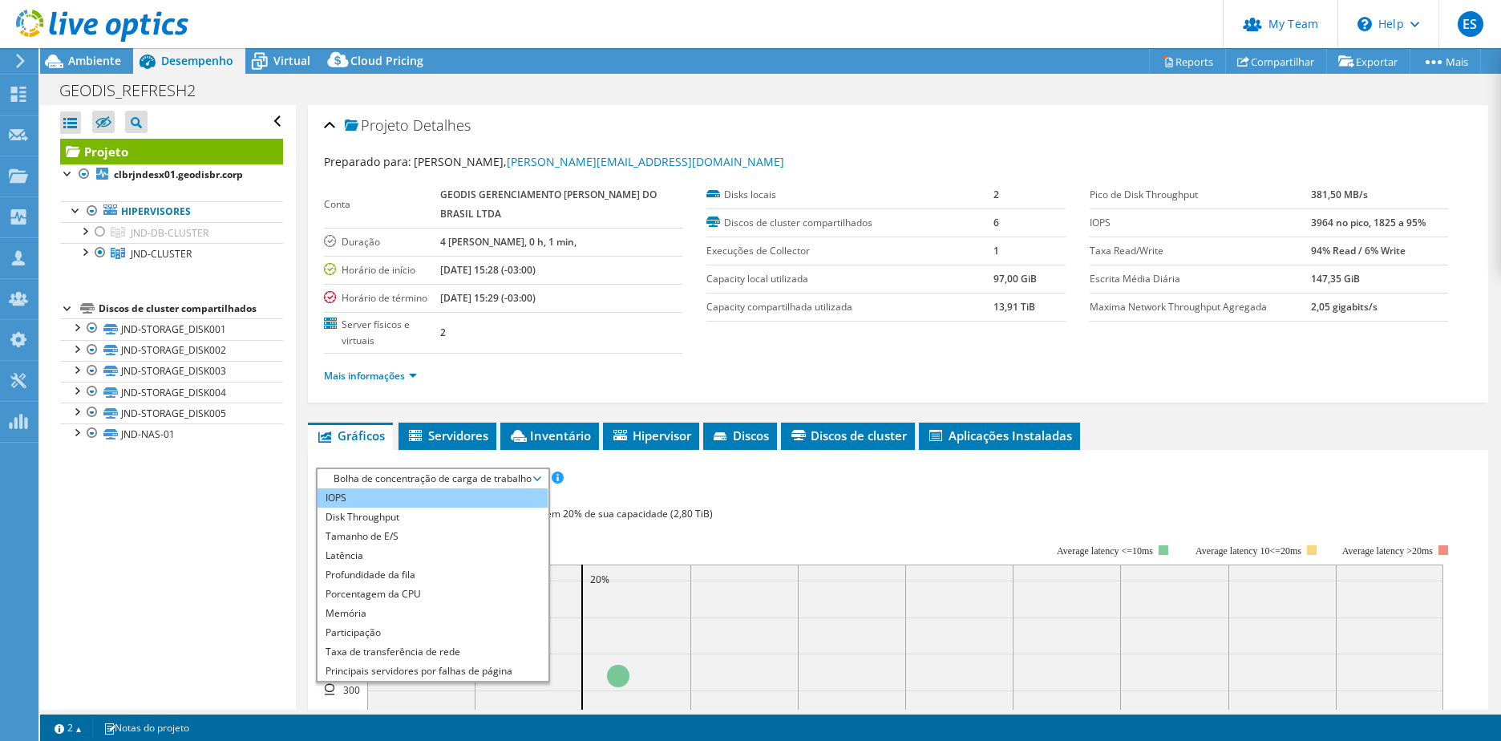
click at [364, 504] on li "IOPS" at bounding box center [432, 497] width 230 height 19
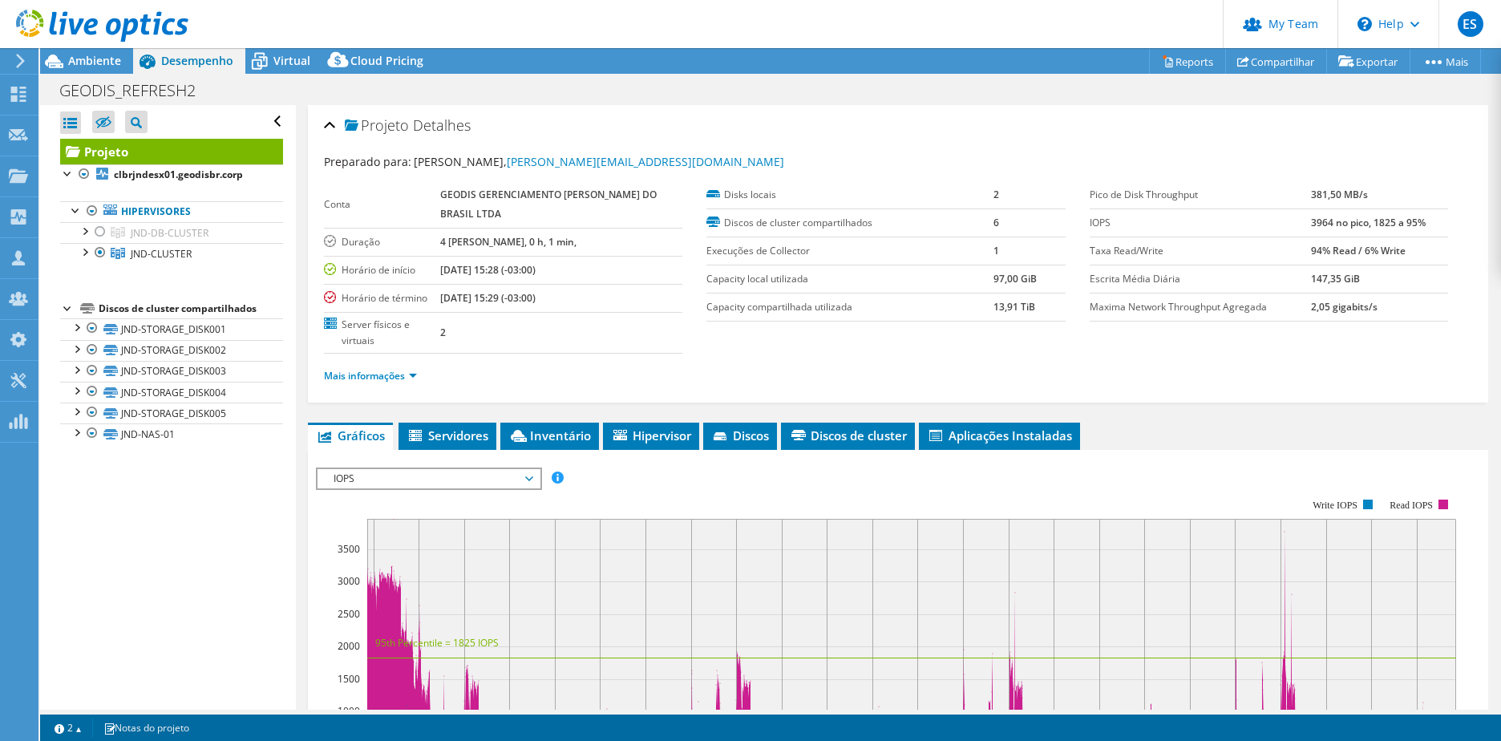
scroll to position [241, 0]
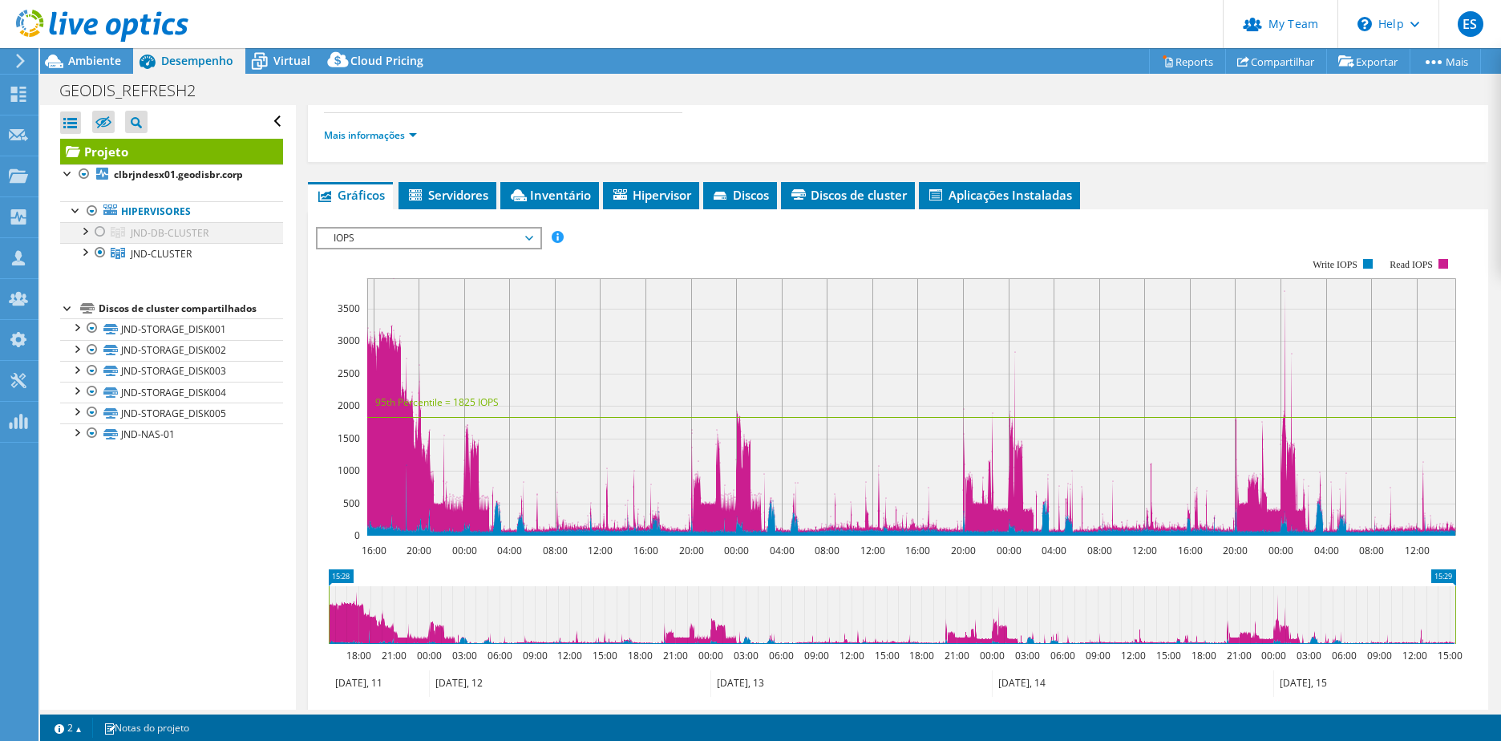
click at [98, 229] on div at bounding box center [100, 231] width 16 height 19
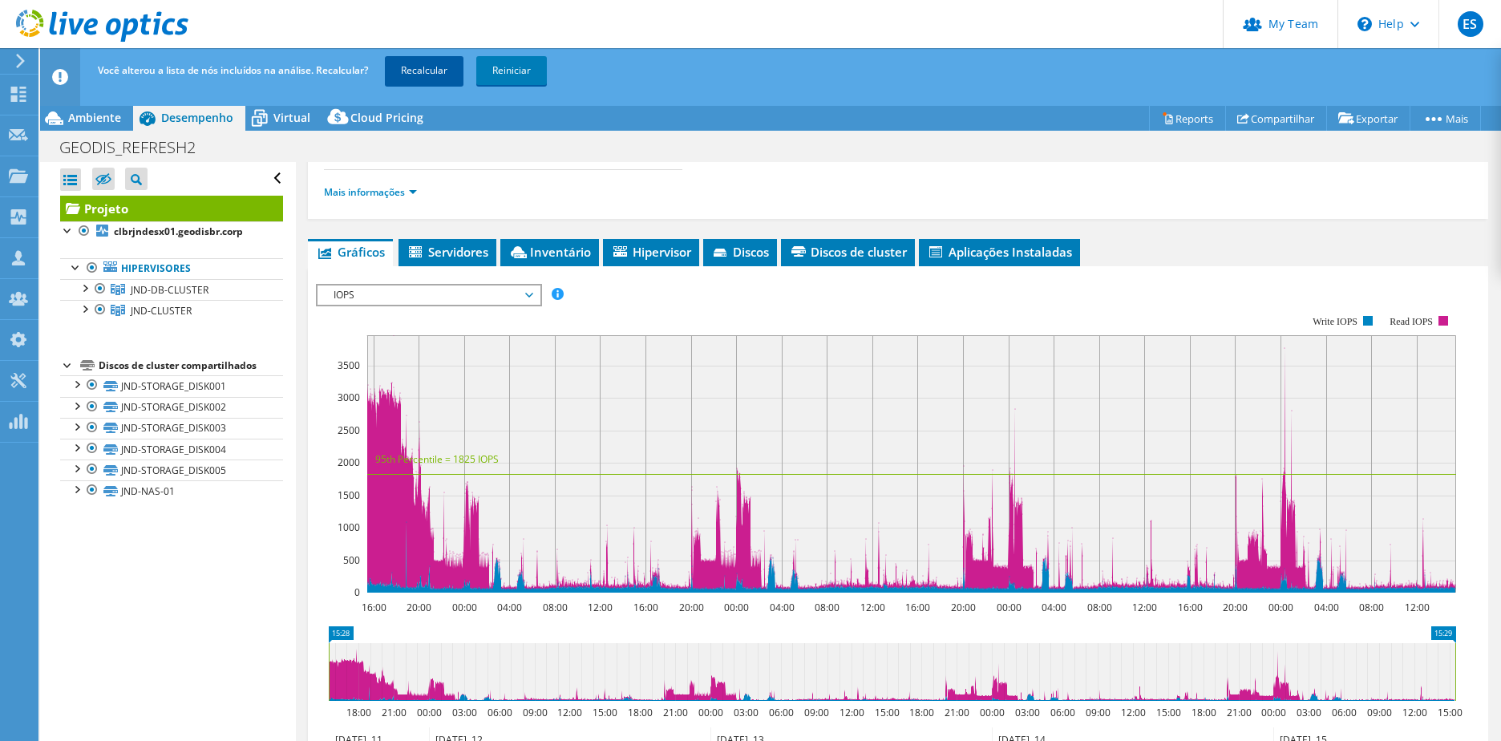
click at [425, 74] on link "Recalcular" at bounding box center [424, 70] width 79 height 29
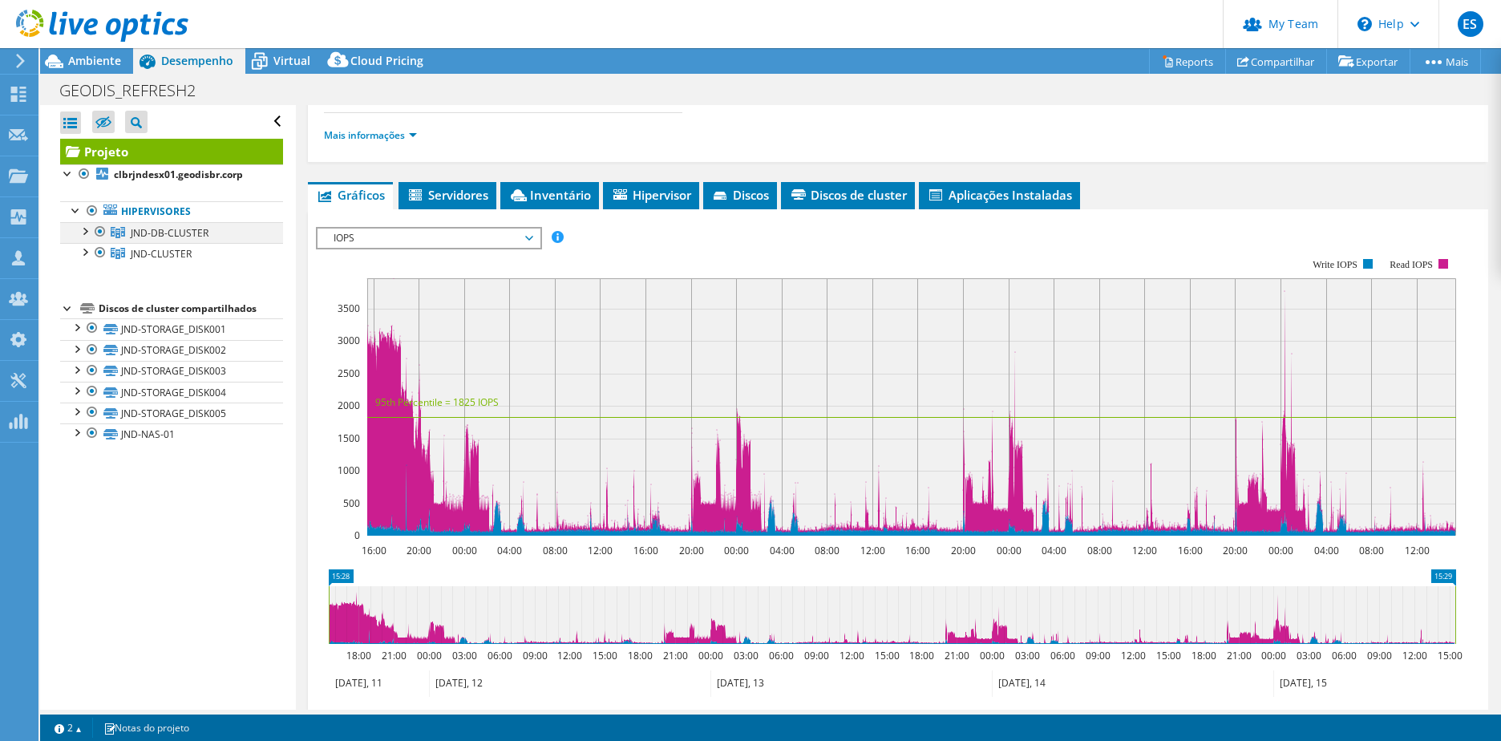
click at [93, 233] on div at bounding box center [100, 231] width 16 height 19
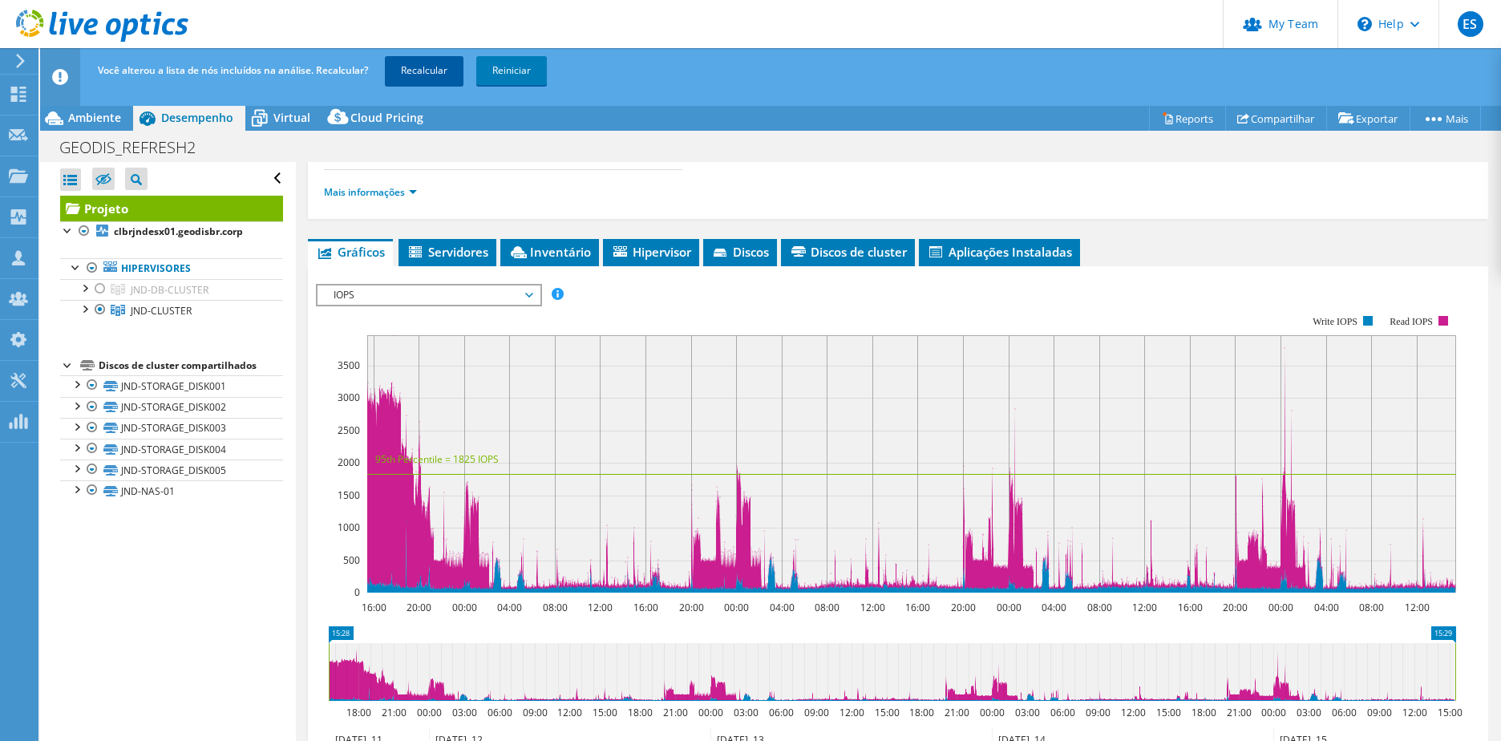
click at [423, 66] on link "Recalcular" at bounding box center [424, 70] width 79 height 29
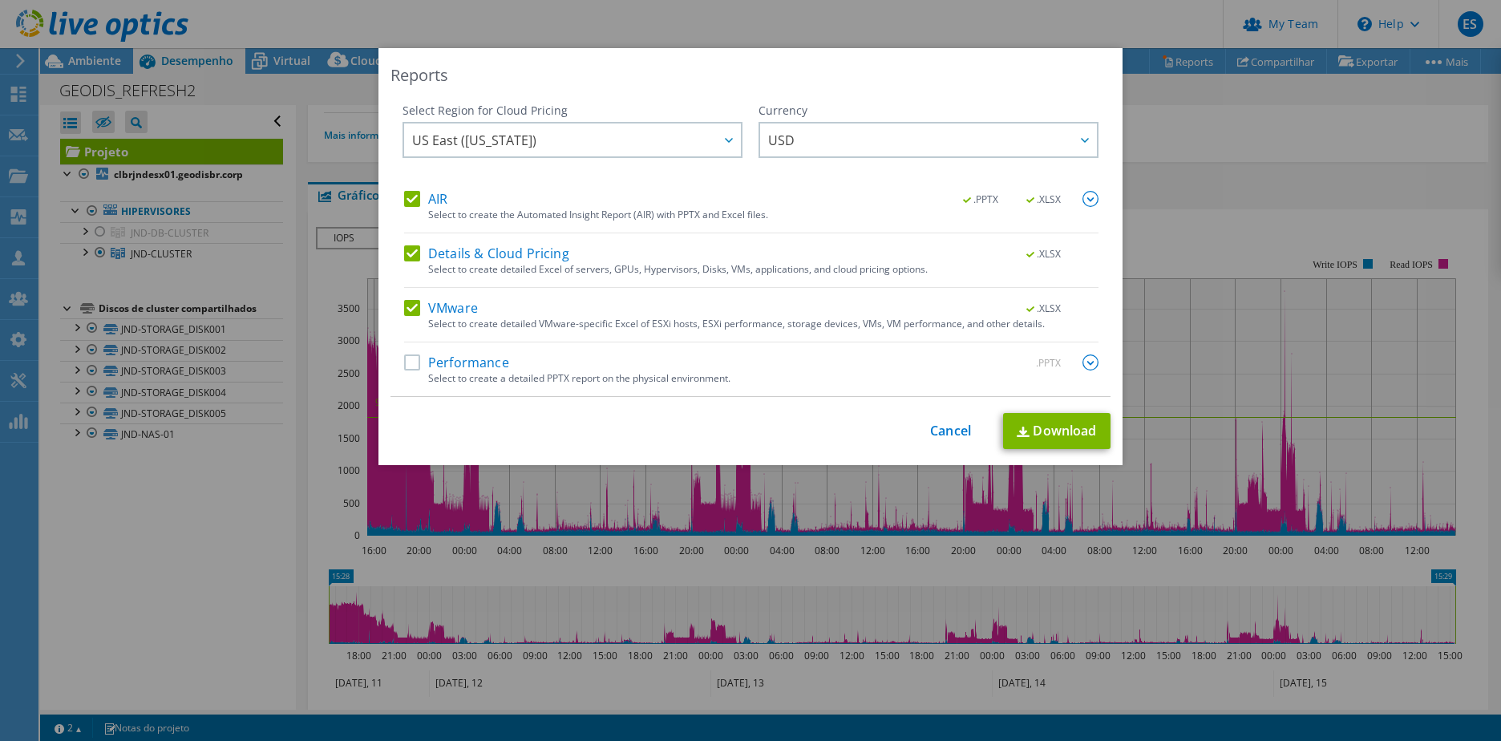
click at [415, 360] on label "Performance" at bounding box center [456, 362] width 105 height 16
click at [0, 0] on input "Performance" at bounding box center [0, 0] width 0 height 0
click at [1059, 435] on link "Download" at bounding box center [1056, 431] width 107 height 36
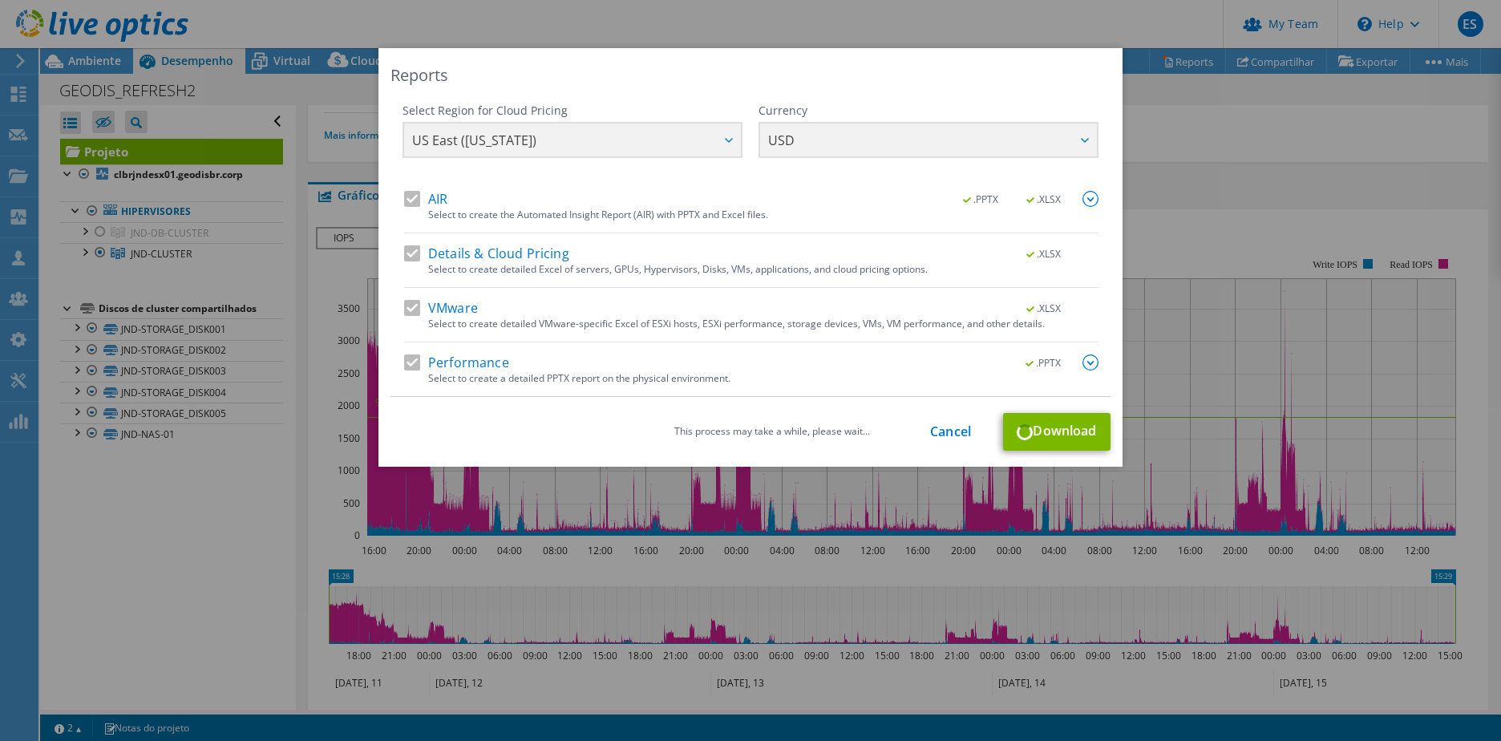
click at [679, 138] on div "Select Region for Cloud Pricing Asia Pacific ([GEOGRAPHIC_DATA]) [GEOGRAPHIC_DA…" at bounding box center [750, 147] width 696 height 88
click at [727, 140] on div "Select Region for Cloud Pricing Asia Pacific ([GEOGRAPHIC_DATA]) [GEOGRAPHIC_DA…" at bounding box center [750, 147] width 696 height 88
click at [944, 431] on link "Cancel" at bounding box center [950, 431] width 41 height 15
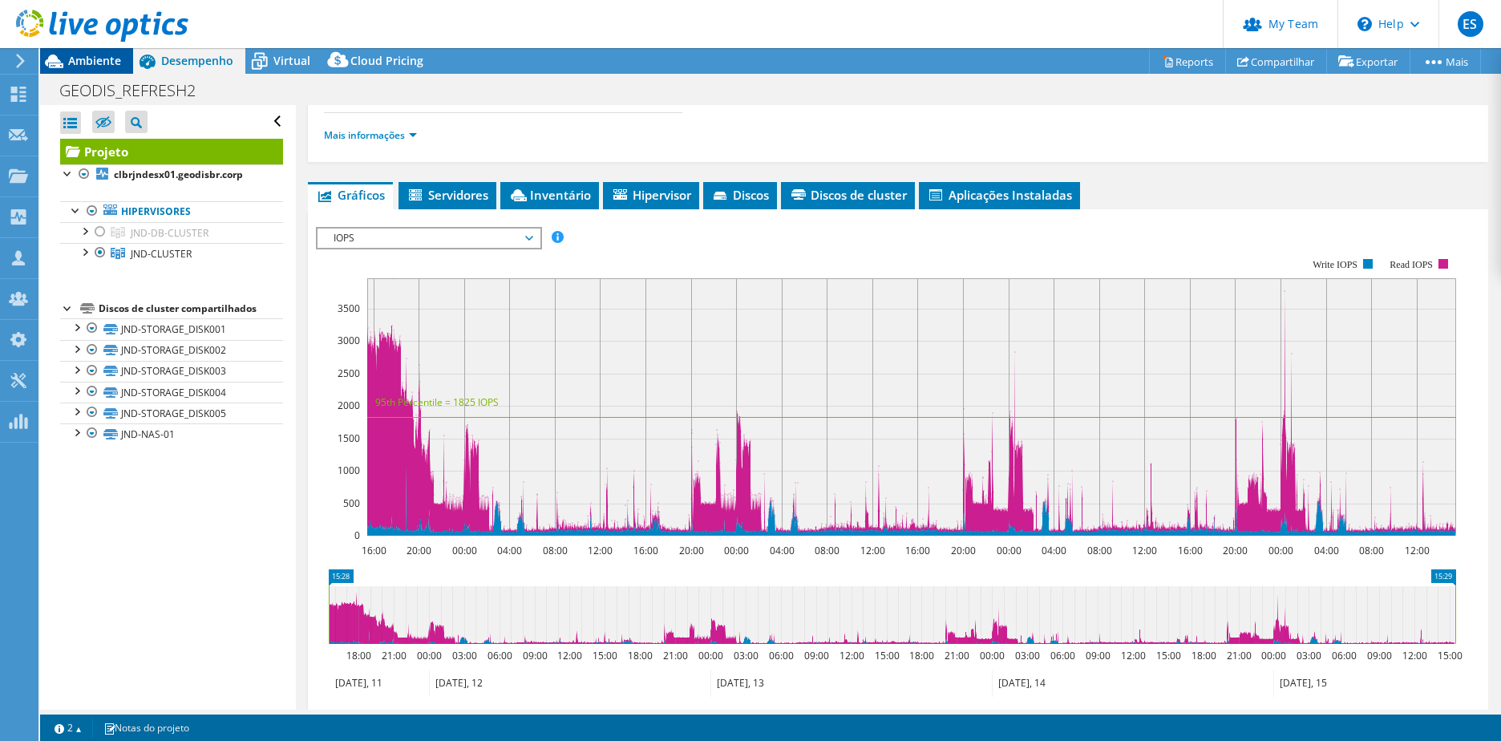
click at [105, 67] on span "Ambiente" at bounding box center [94, 60] width 53 height 15
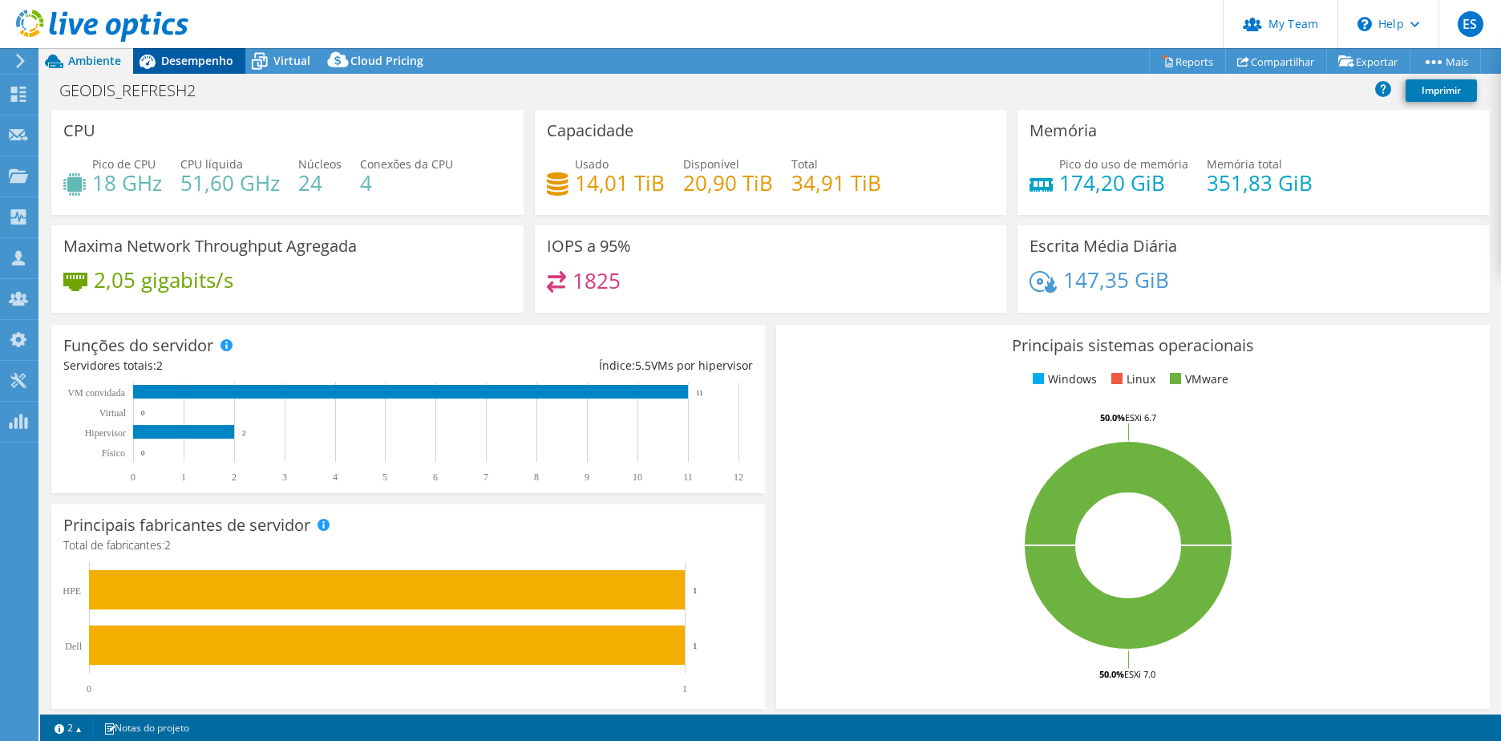
click at [202, 57] on span "Desempenho" at bounding box center [197, 60] width 72 height 15
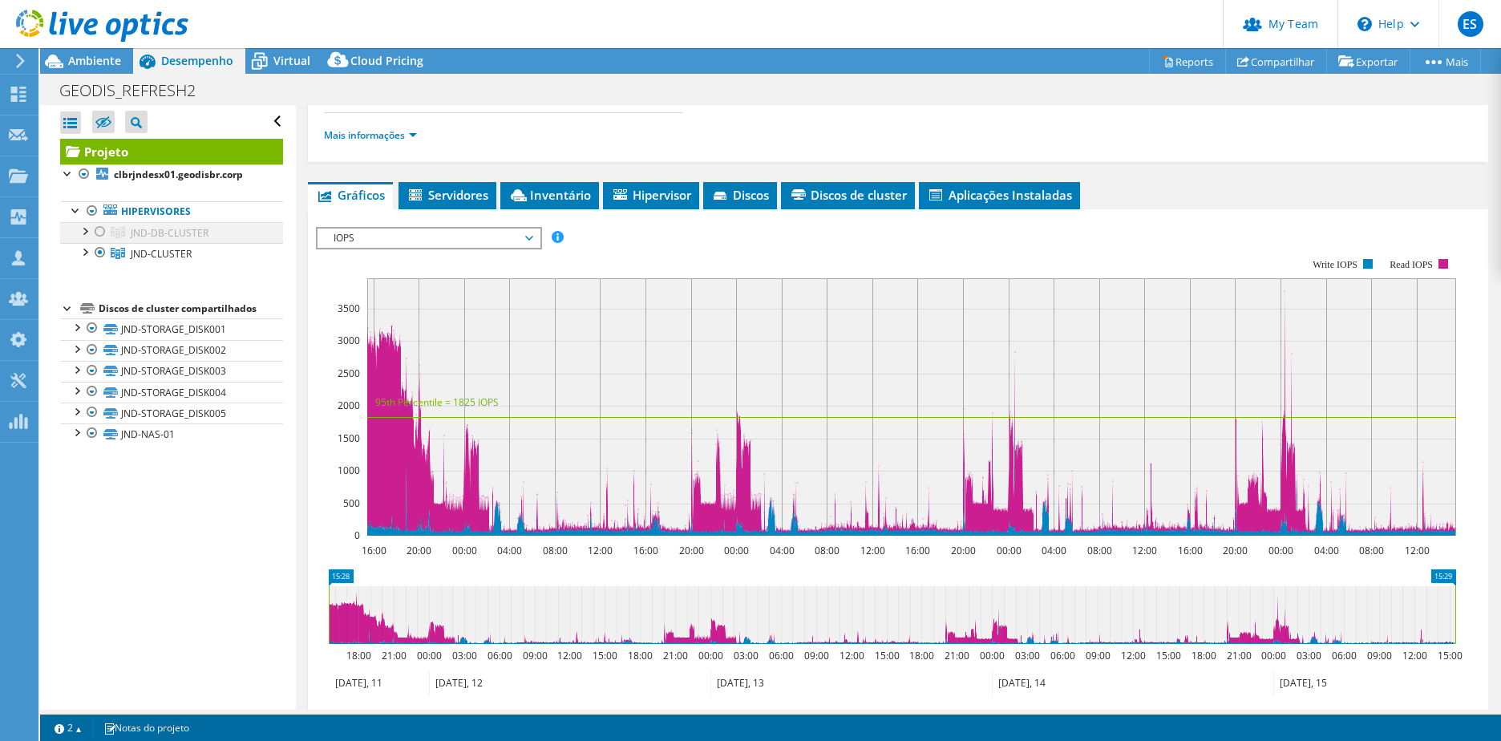
click at [101, 235] on div at bounding box center [100, 231] width 16 height 19
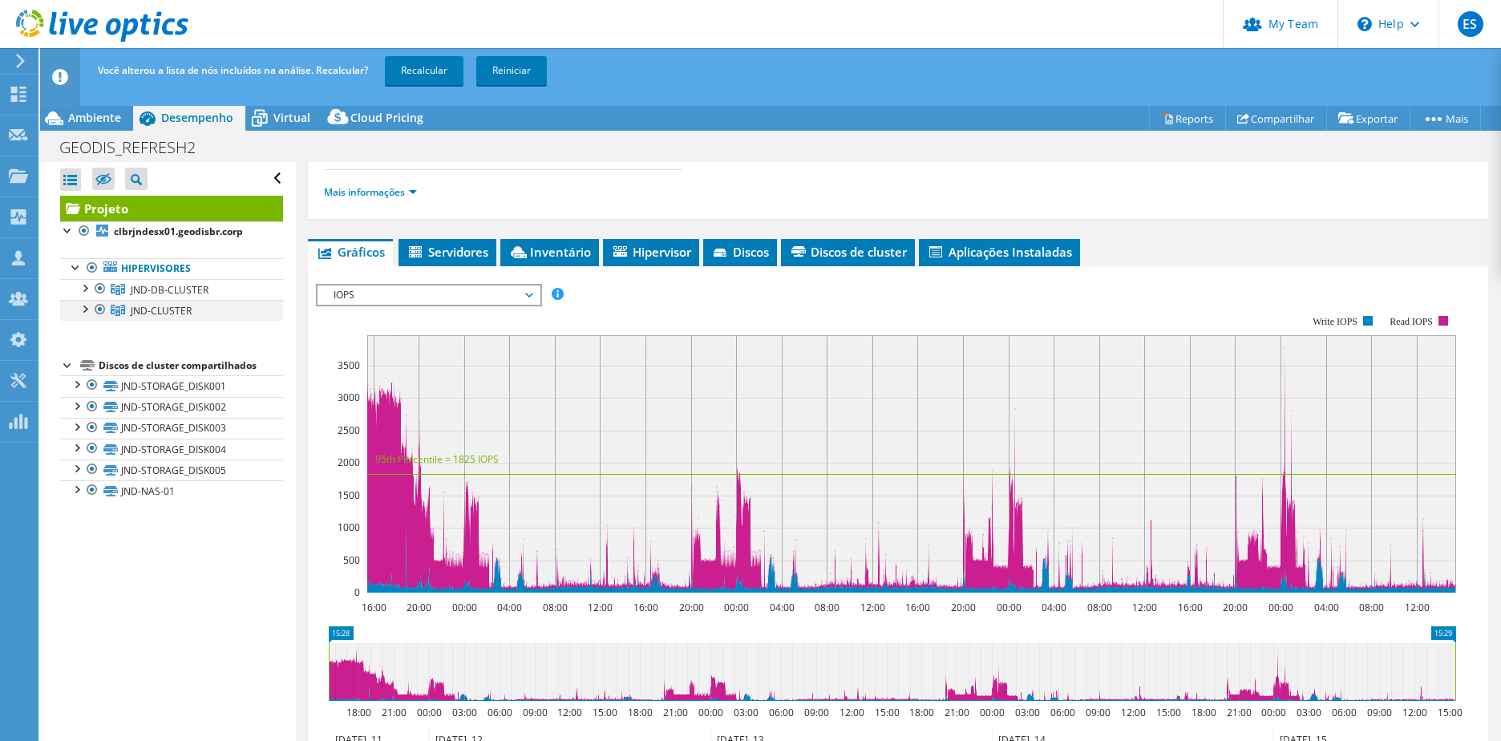
click at [101, 306] on div at bounding box center [100, 309] width 16 height 19
click at [427, 65] on link "Recalcular" at bounding box center [424, 70] width 79 height 29
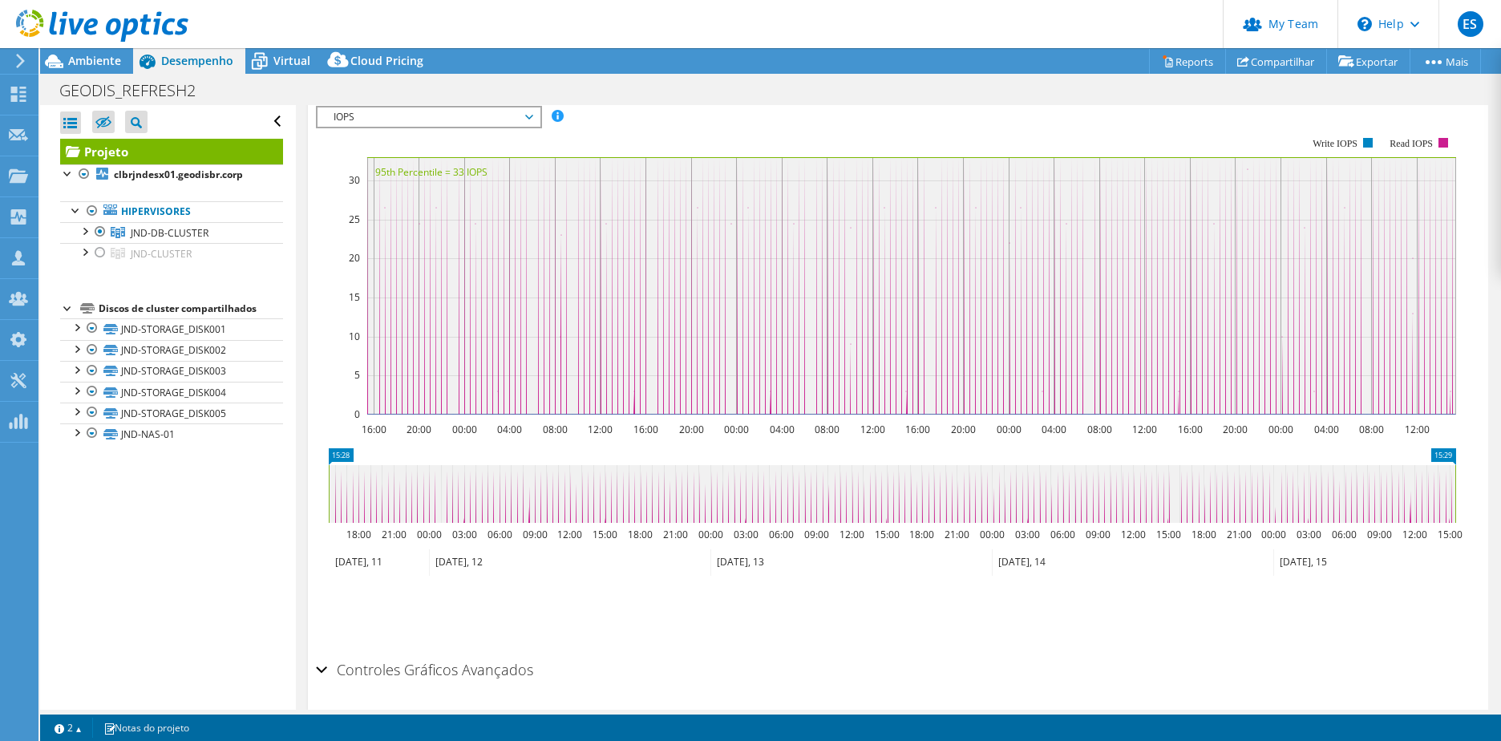
scroll to position [401, 0]
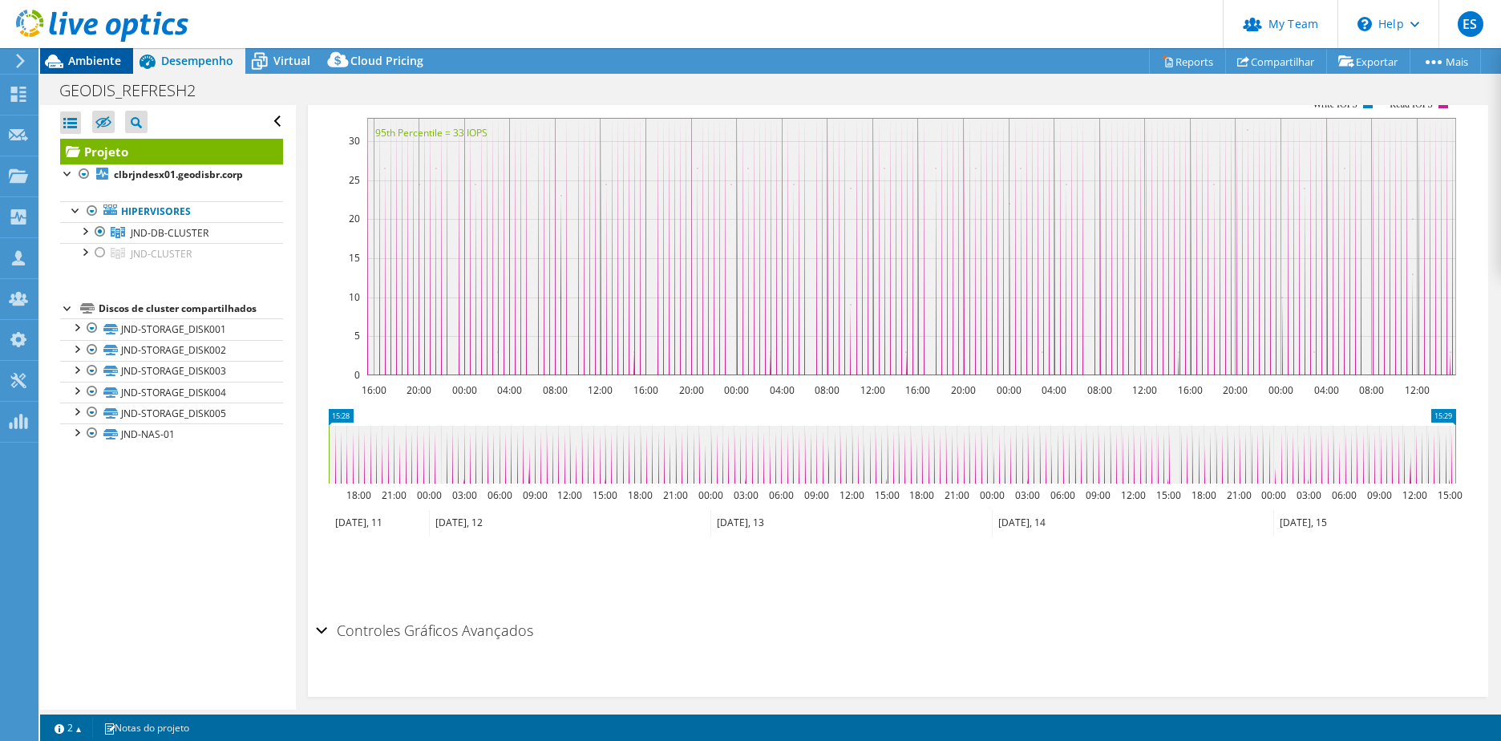
click at [117, 65] on span "Ambiente" at bounding box center [94, 60] width 53 height 15
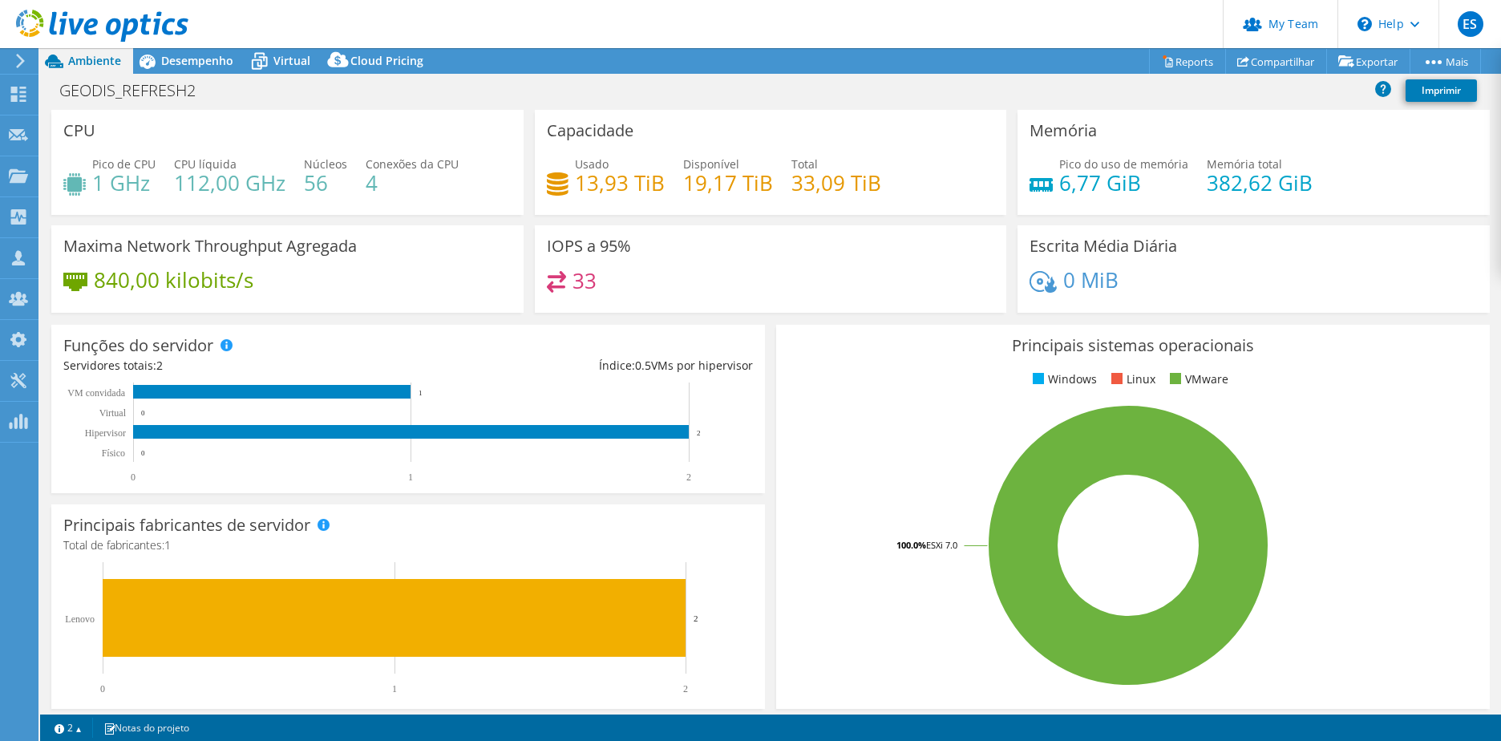
select select "USD"
click at [170, 62] on span "Desempenho" at bounding box center [197, 60] width 72 height 15
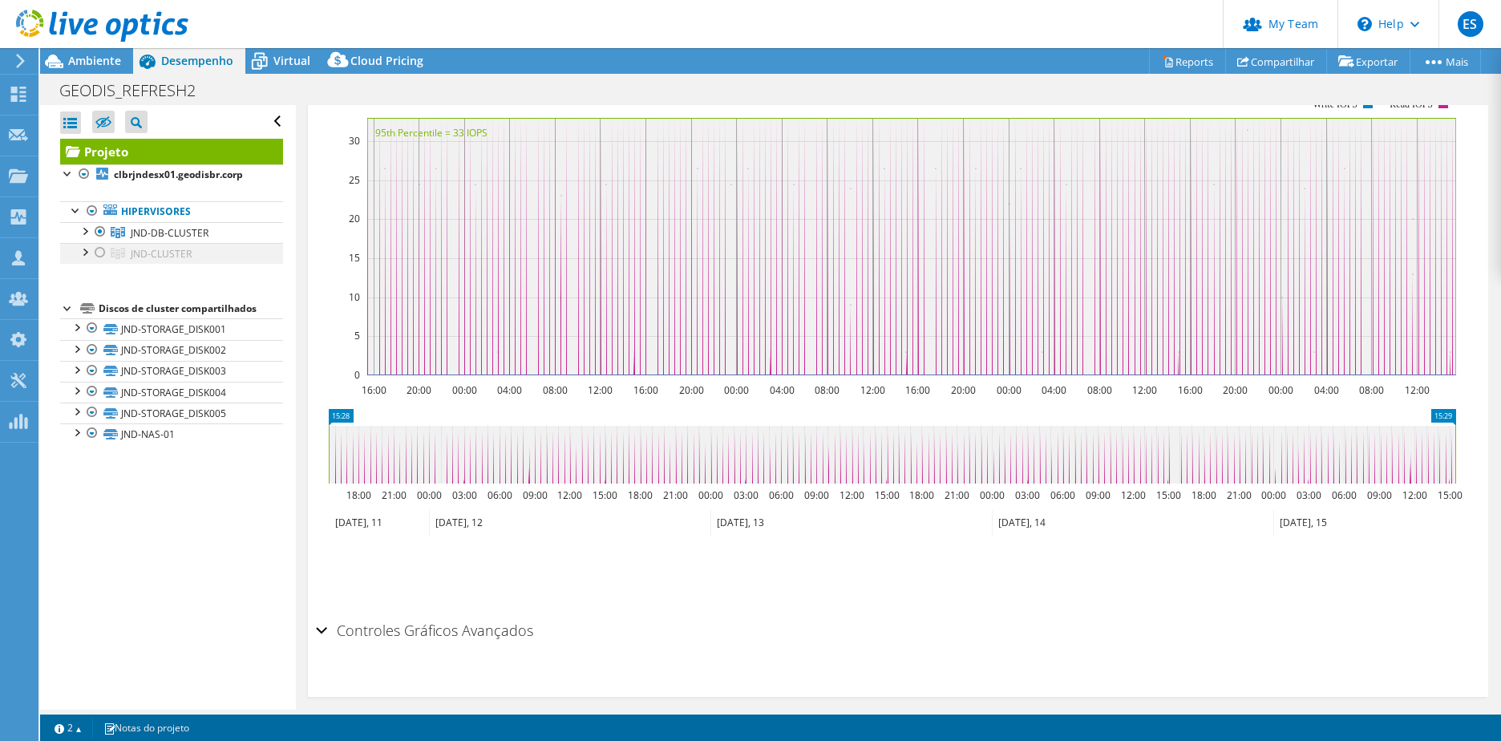
click at [99, 251] on div at bounding box center [100, 252] width 16 height 19
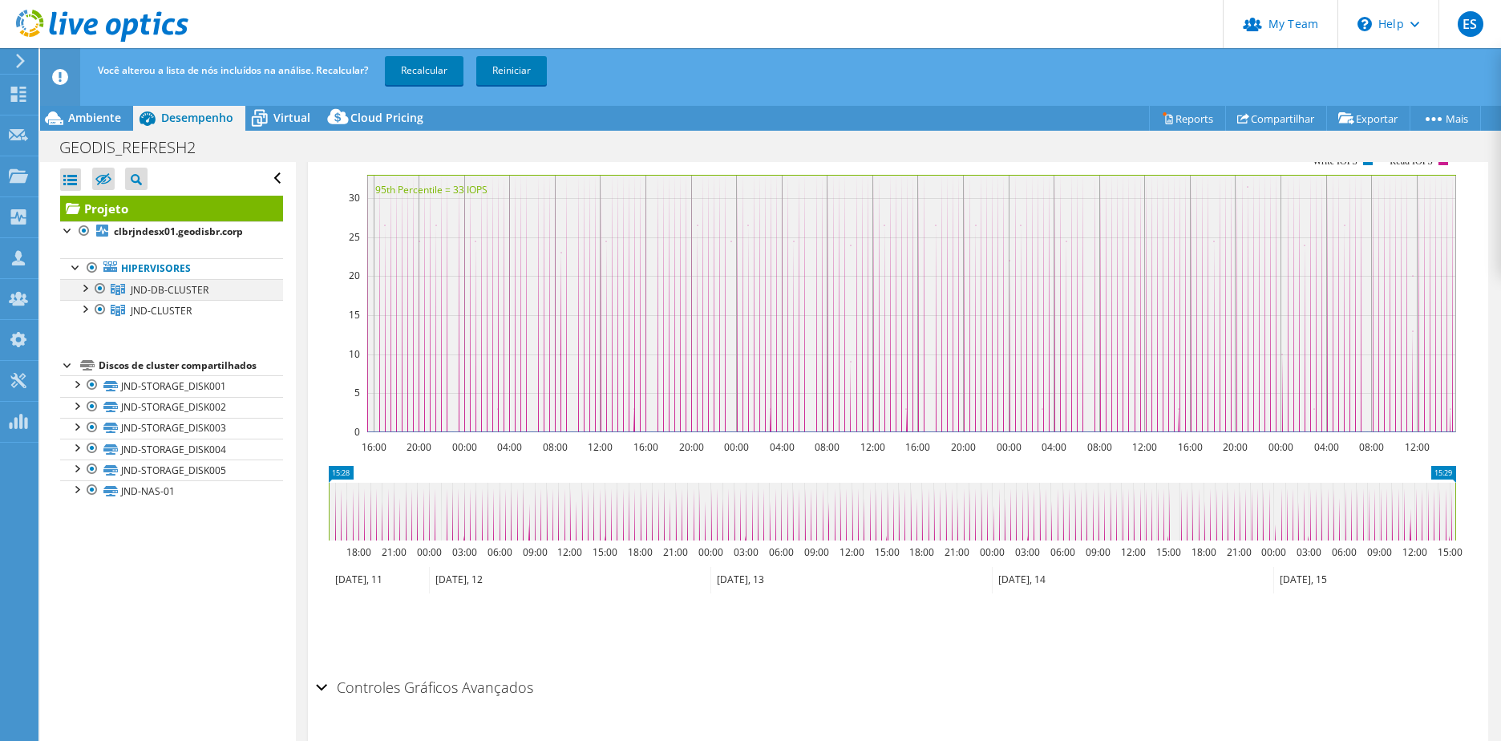
click at [101, 286] on div at bounding box center [100, 288] width 16 height 19
click at [440, 63] on link "Recalcular" at bounding box center [424, 70] width 79 height 29
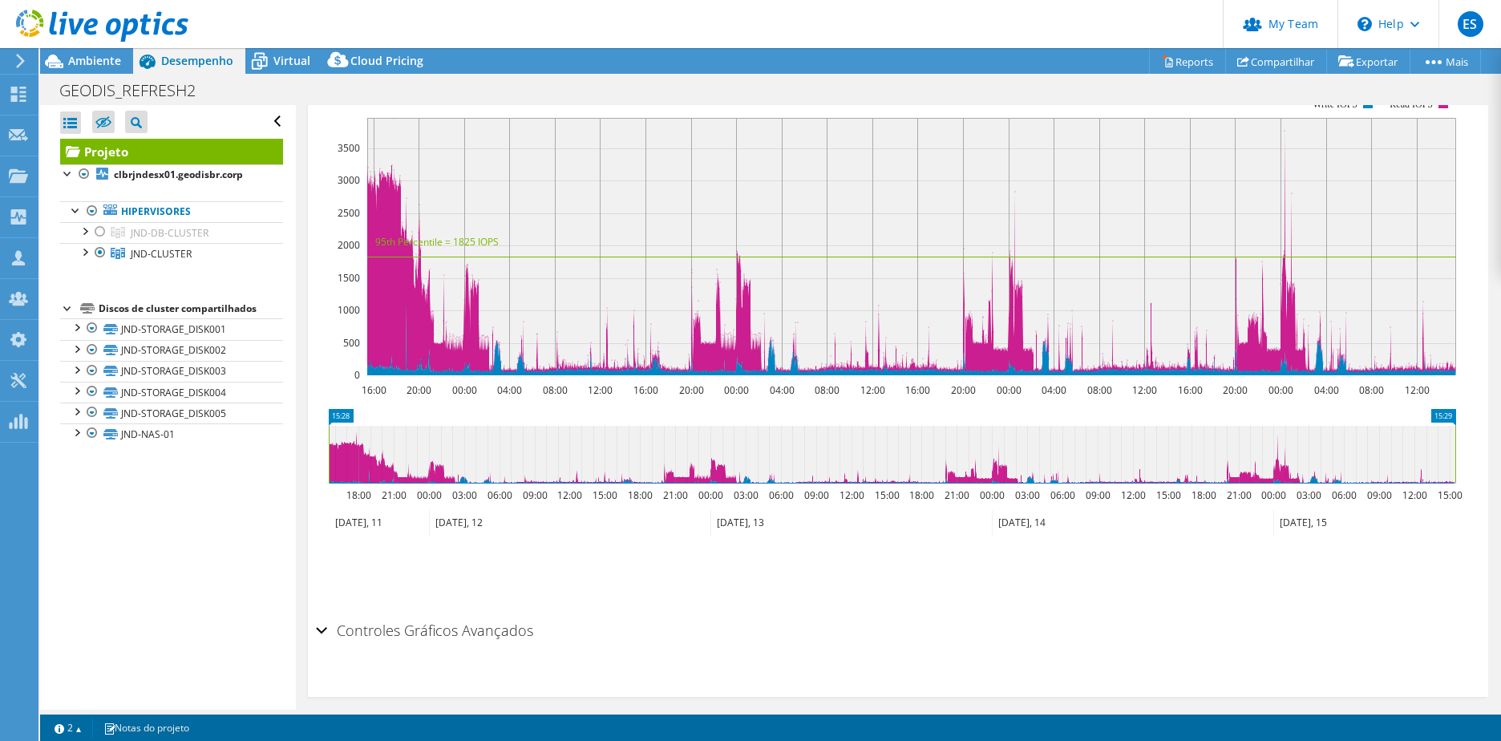
click at [106, 51] on div at bounding box center [94, 27] width 188 height 54
click at [104, 55] on span "Ambiente" at bounding box center [94, 60] width 53 height 15
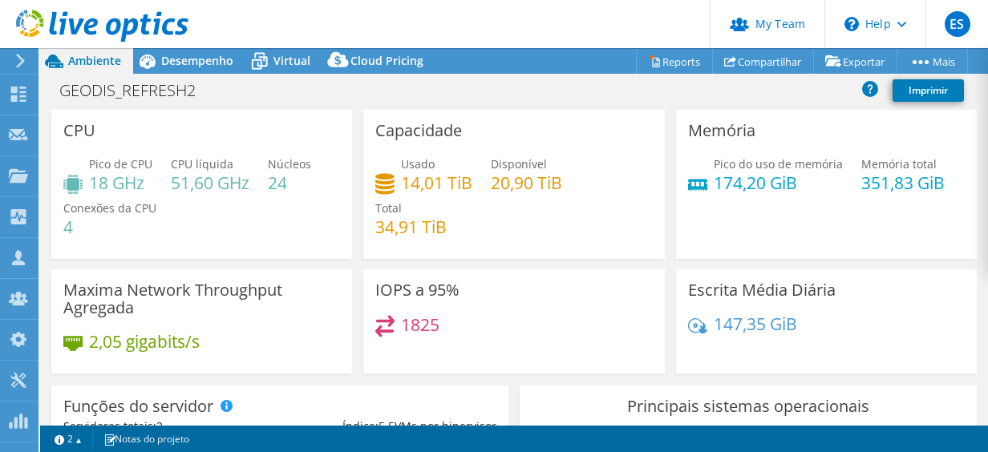
scroll to position [160, 0]
